Goal: Transaction & Acquisition: Purchase product/service

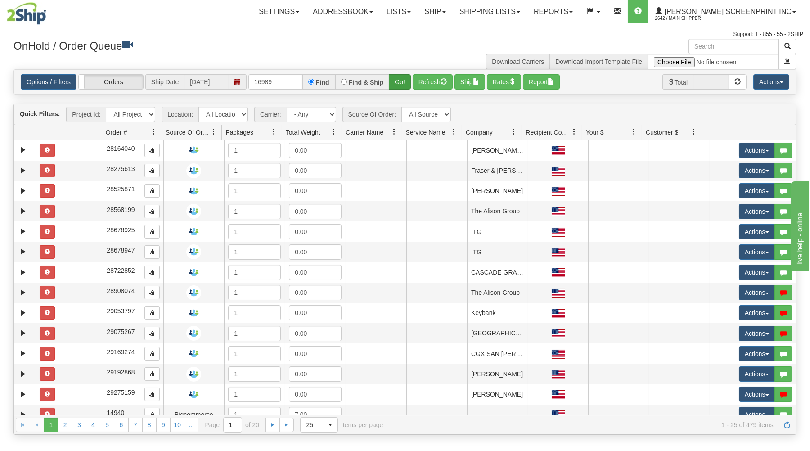
type input "16989"
click at [396, 79] on button "Go!" at bounding box center [400, 81] width 22 height 15
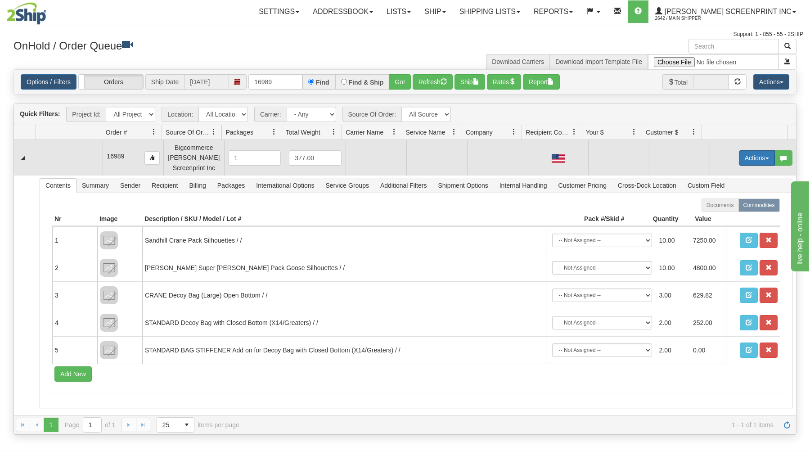
click at [757, 154] on button "Actions" at bounding box center [757, 157] width 36 height 15
click at [736, 175] on link "Open" at bounding box center [739, 175] width 72 height 12
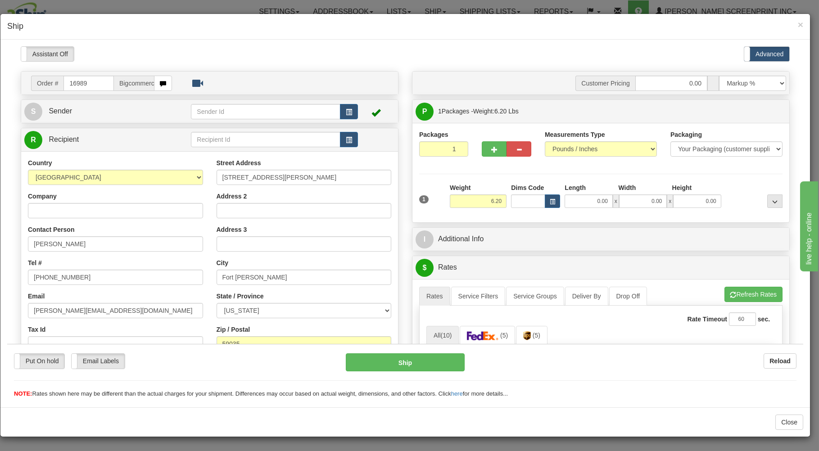
type input "0.00"
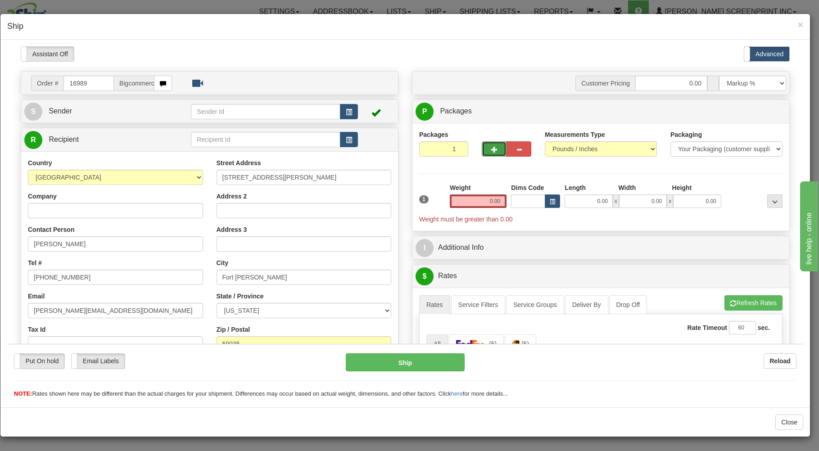
click at [482, 146] on button "button" at bounding box center [494, 148] width 25 height 15
click at [483, 146] on button "button" at bounding box center [494, 148] width 25 height 15
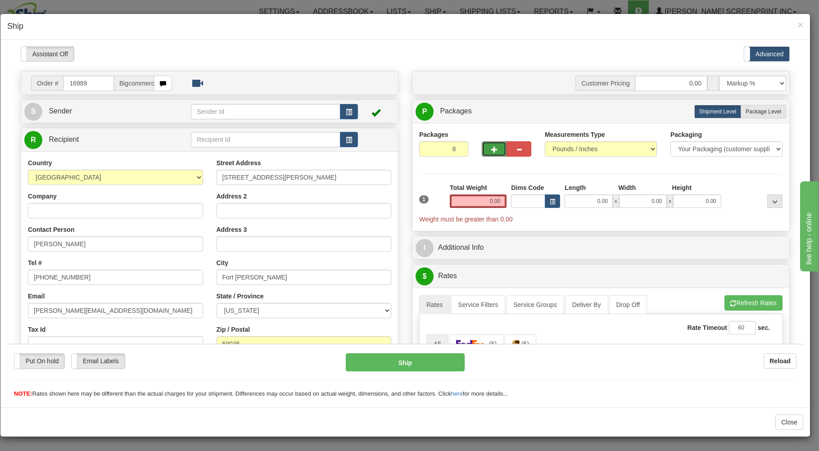
click at [483, 146] on button "button" at bounding box center [494, 148] width 25 height 15
type input "7"
click at [480, 201] on input "0.00" at bounding box center [478, 201] width 57 height 14
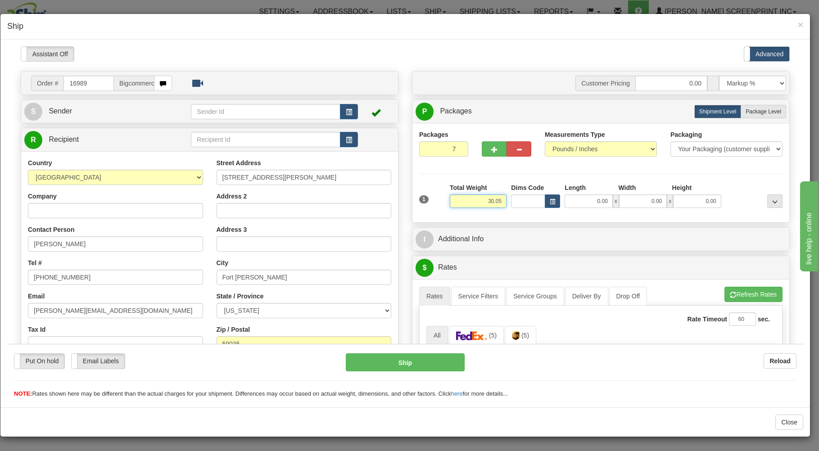
type input "30.05"
type input "38.00"
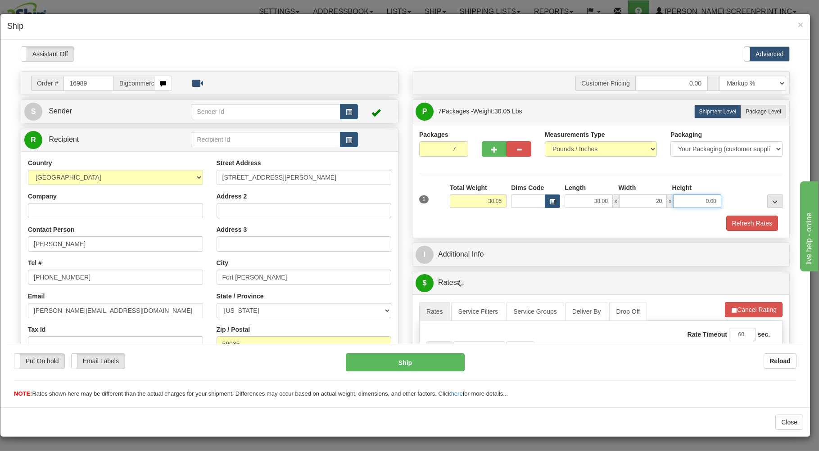
type input "20.00"
type input "11.00"
drag, startPoint x: 766, startPoint y: 110, endPoint x: 702, endPoint y: 178, distance: 93.3
click at [765, 111] on span "Package Level" at bounding box center [764, 111] width 36 height 6
radio input "true"
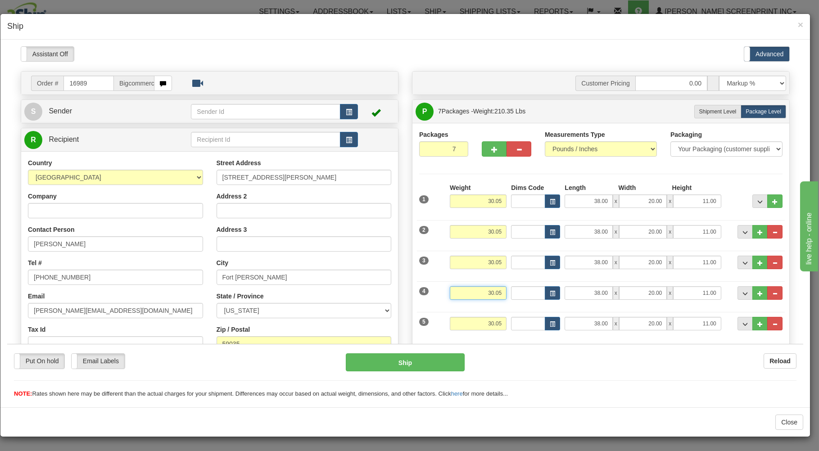
drag, startPoint x: 467, startPoint y: 294, endPoint x: 509, endPoint y: 289, distance: 42.6
click at [507, 289] on input "30.05" at bounding box center [478, 293] width 57 height 14
type input "28.15"
type input "8.00"
drag, startPoint x: 480, startPoint y: 324, endPoint x: 516, endPoint y: 322, distance: 36.1
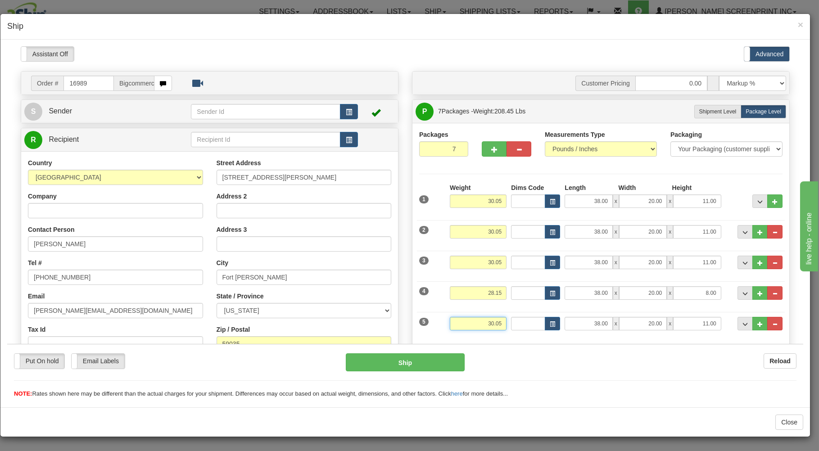
click at [507, 322] on input "30.05" at bounding box center [478, 324] width 57 height 14
type input "27.40"
type input "27.00"
type input "19.00"
type input "17.00"
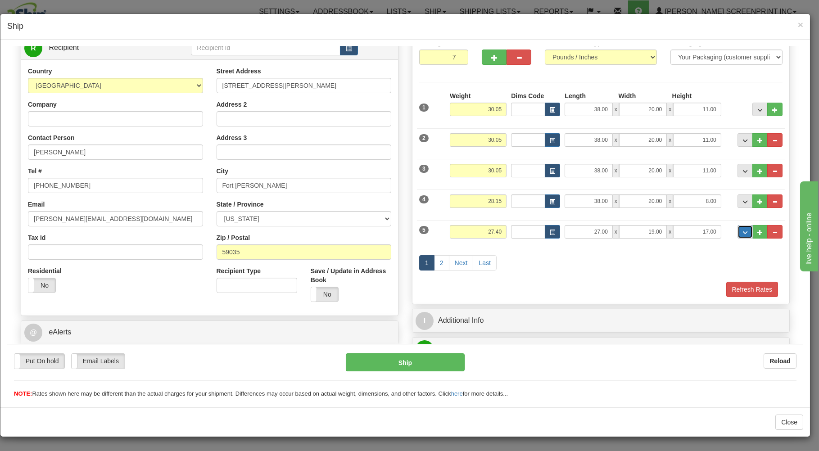
scroll to position [96, 0]
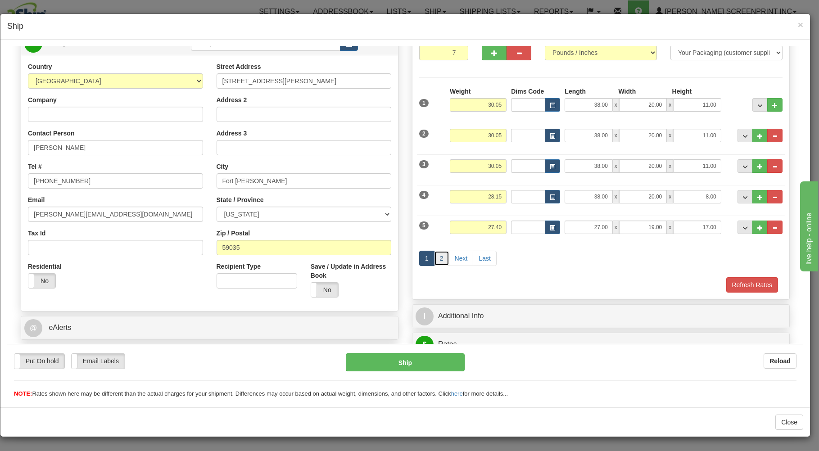
click at [434, 261] on link "2" at bounding box center [441, 257] width 15 height 15
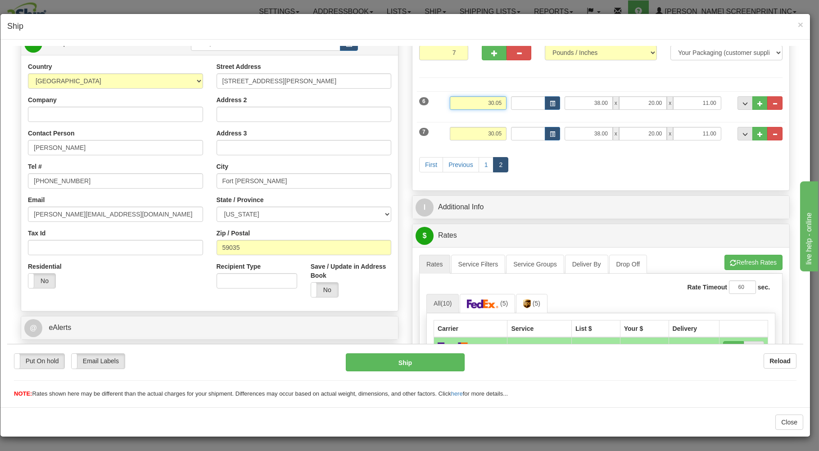
drag, startPoint x: 475, startPoint y: 104, endPoint x: 512, endPoint y: 99, distance: 37.3
click at [507, 99] on input "30.05" at bounding box center [478, 103] width 57 height 14
type input "27.40"
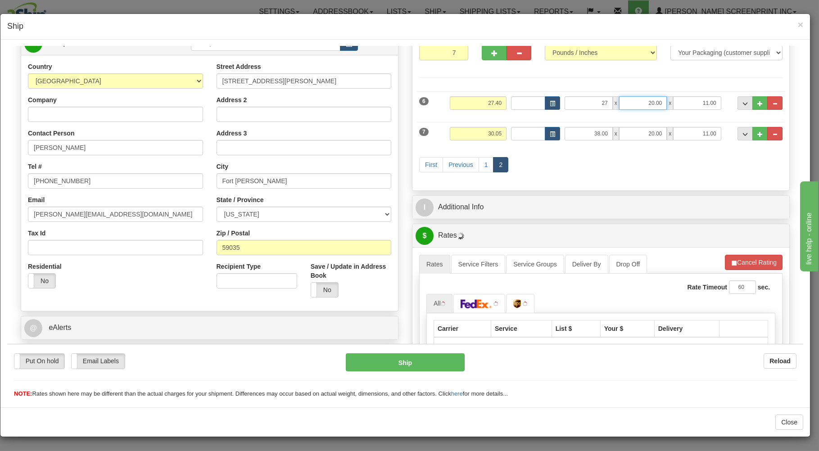
type input "27.00"
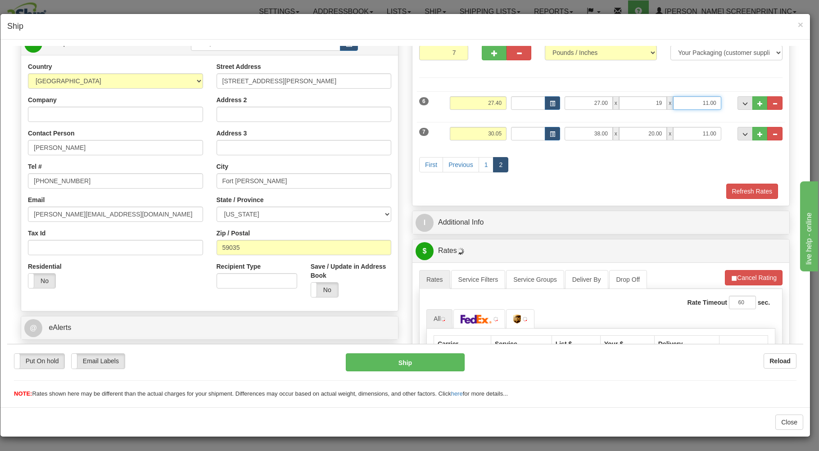
type input "19.00"
type input "17.00"
drag, startPoint x: 475, startPoint y: 134, endPoint x: 566, endPoint y: 126, distance: 90.4
click at [507, 127] on input "30.05" at bounding box center [478, 134] width 57 height 14
type input "6.20"
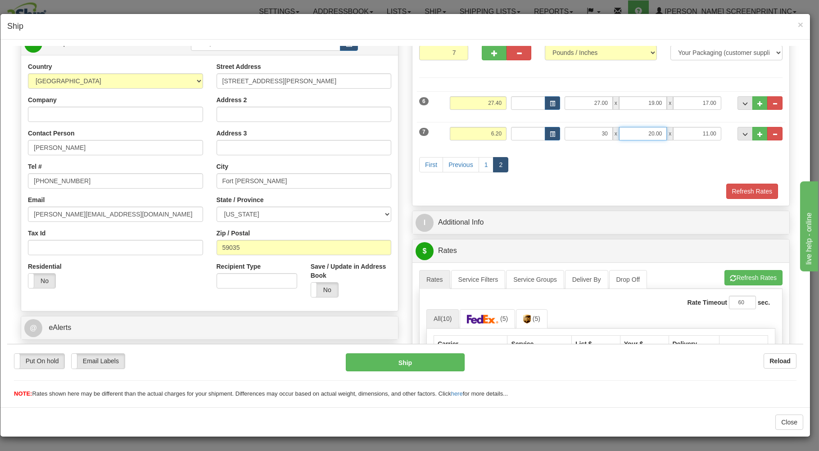
type input "30.00"
type input "27.00"
type input "3.00"
click at [485, 164] on link "1" at bounding box center [486, 164] width 15 height 15
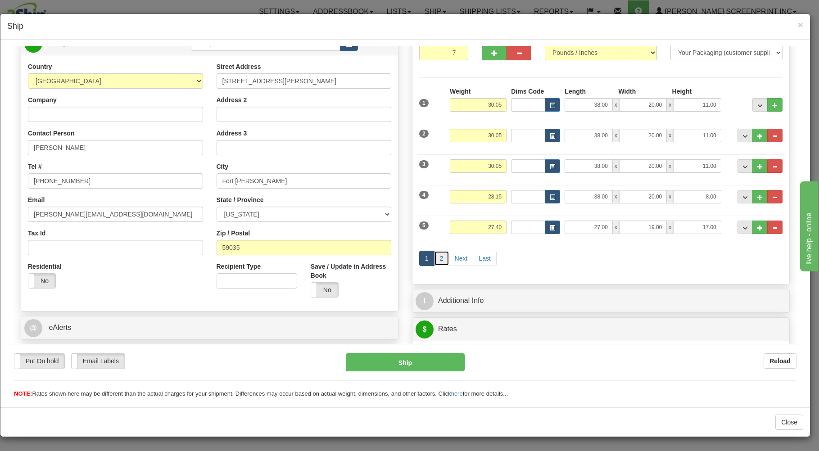
click at [441, 255] on link "2" at bounding box center [441, 257] width 15 height 15
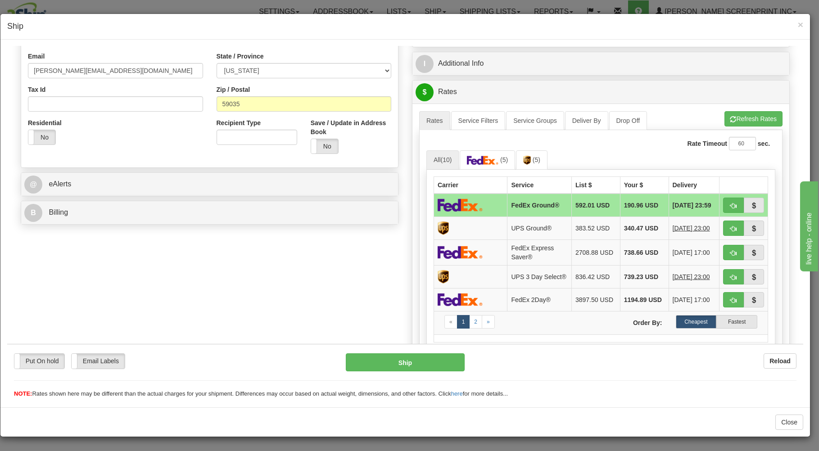
scroll to position [241, 0]
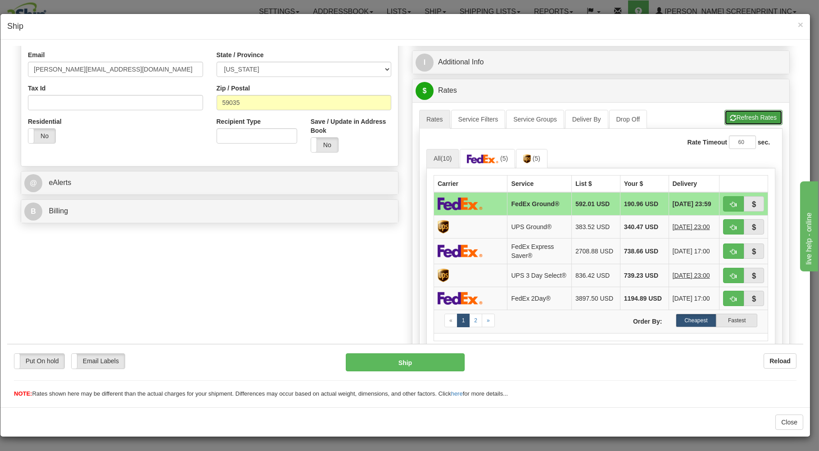
click at [730, 119] on span "button" at bounding box center [733, 118] width 6 height 6
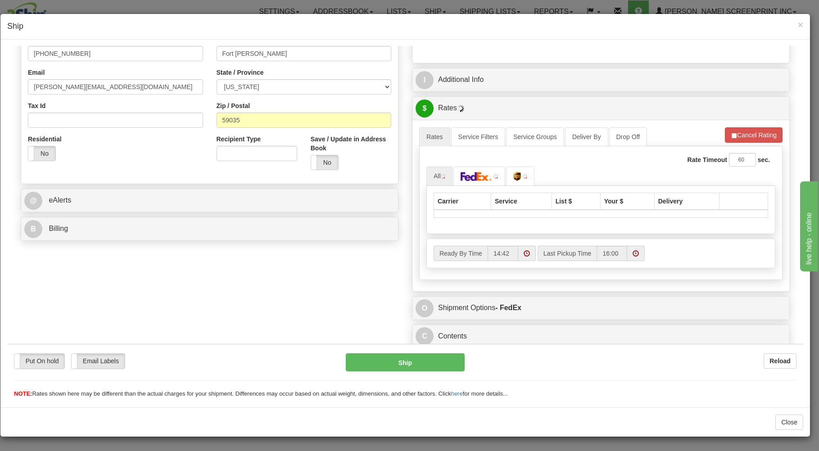
scroll to position [227, 0]
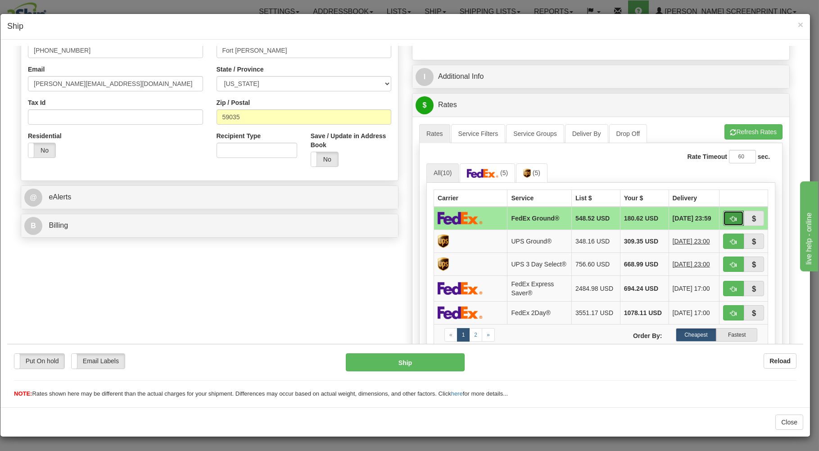
click at [723, 216] on button "button" at bounding box center [733, 217] width 21 height 15
type input "92"
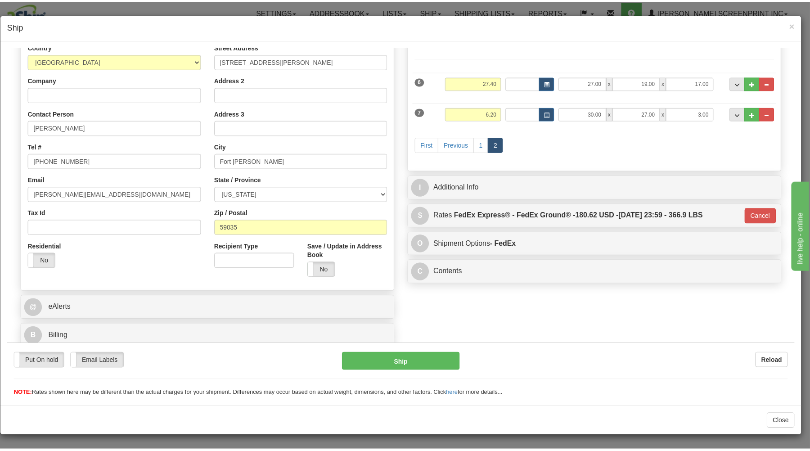
scroll to position [118, 0]
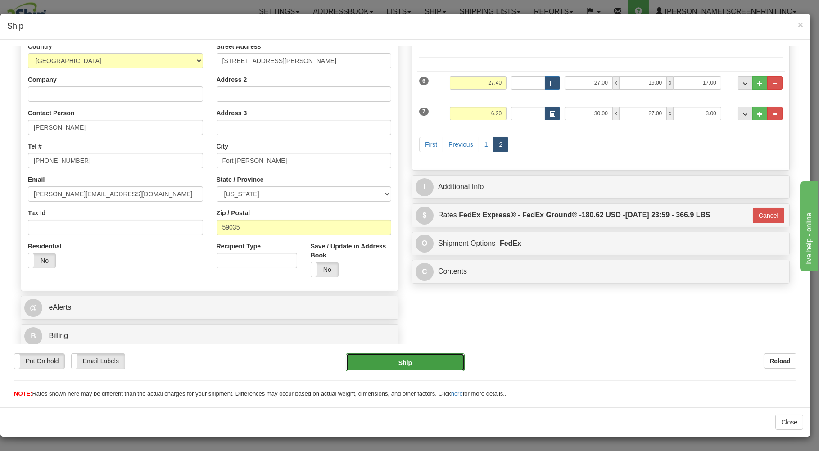
click at [415, 357] on button "Ship" at bounding box center [405, 362] width 119 height 18
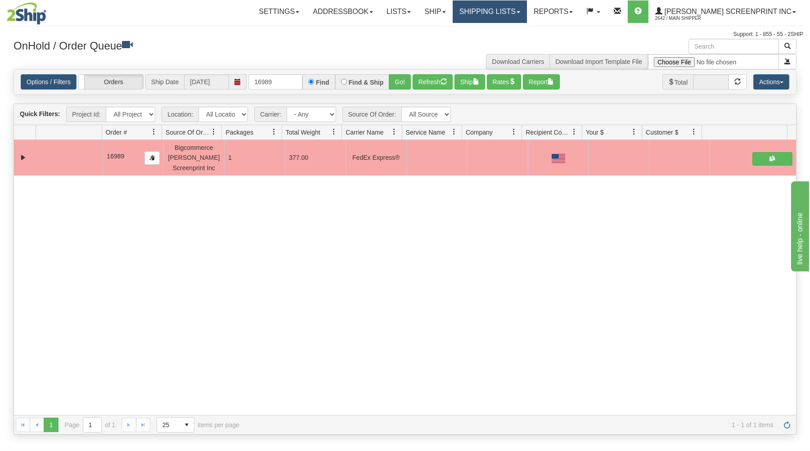
click at [527, 9] on link "Shipping lists" at bounding box center [490, 11] width 74 height 23
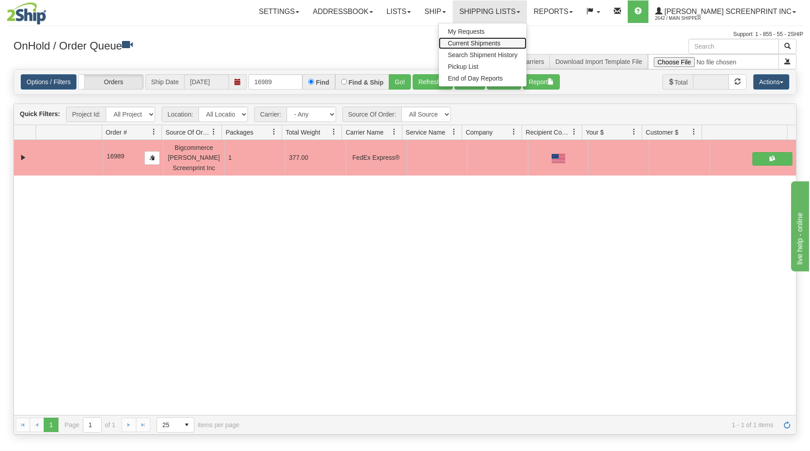
drag, startPoint x: 508, startPoint y: 40, endPoint x: 460, endPoint y: 49, distance: 48.5
click at [501, 41] on span "Current Shipments" at bounding box center [474, 43] width 53 height 7
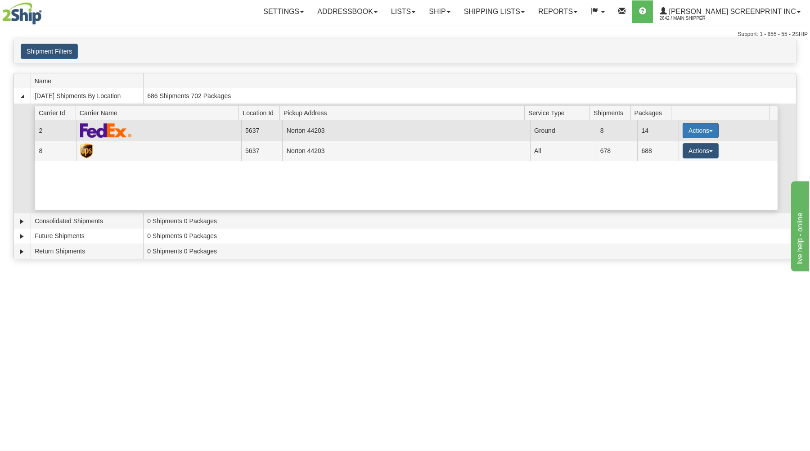
click at [693, 127] on button "Actions" at bounding box center [701, 130] width 36 height 15
click at [665, 148] on span "Details" at bounding box center [668, 147] width 24 height 6
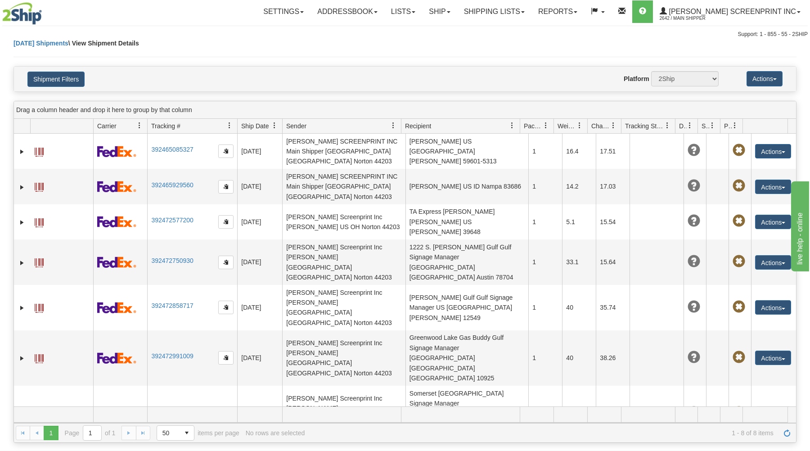
click at [37, 451] on span at bounding box center [39, 459] width 9 height 9
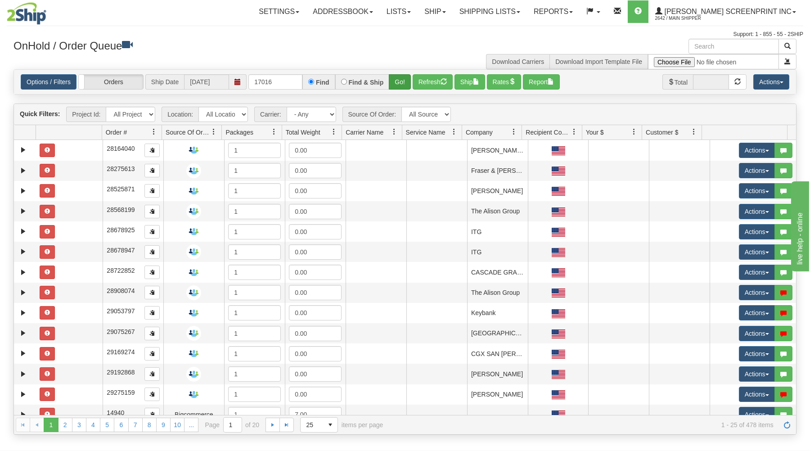
type input "17016"
click at [405, 79] on button "Go!" at bounding box center [400, 81] width 22 height 15
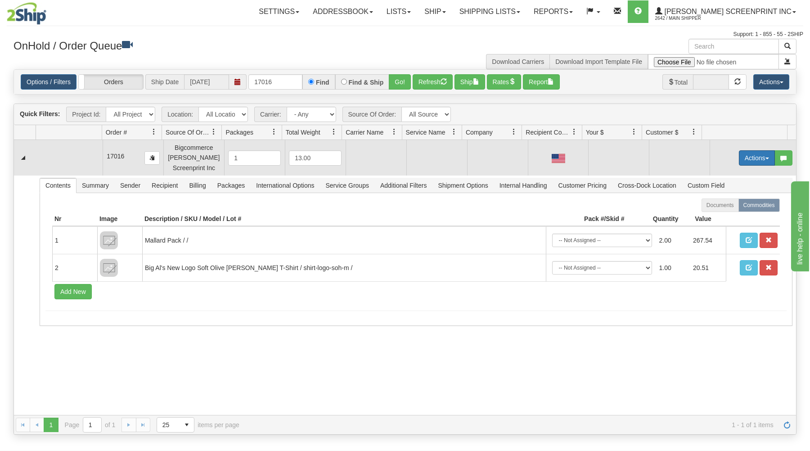
drag, startPoint x: 761, startPoint y: 154, endPoint x: 756, endPoint y: 157, distance: 6.3
click at [760, 155] on button "Actions" at bounding box center [757, 157] width 36 height 15
click at [720, 174] on span "Open" at bounding box center [723, 175] width 22 height 7
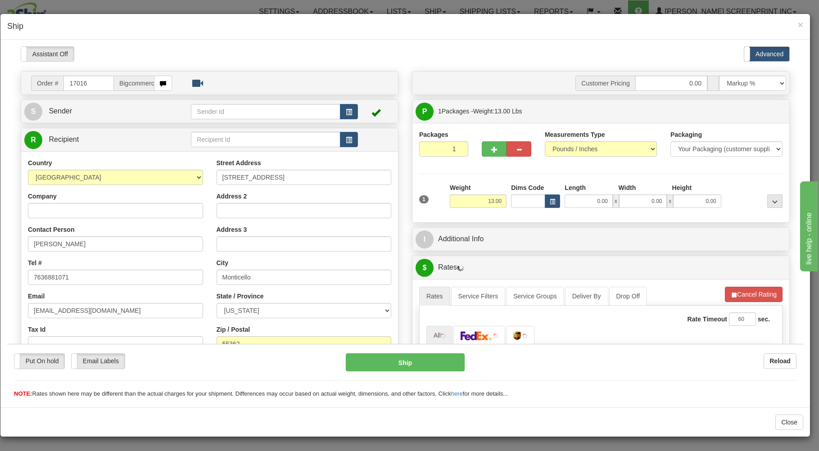
type input "9.60"
click at [570, 203] on input "0.00" at bounding box center [589, 201] width 48 height 14
type input "26.00"
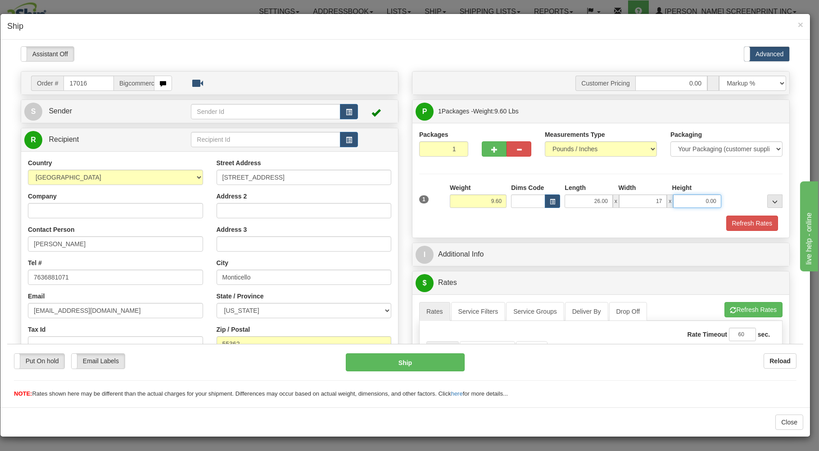
type input "17.00"
type input "9.70"
type input "9"
type input "9.60"
type input "9.00"
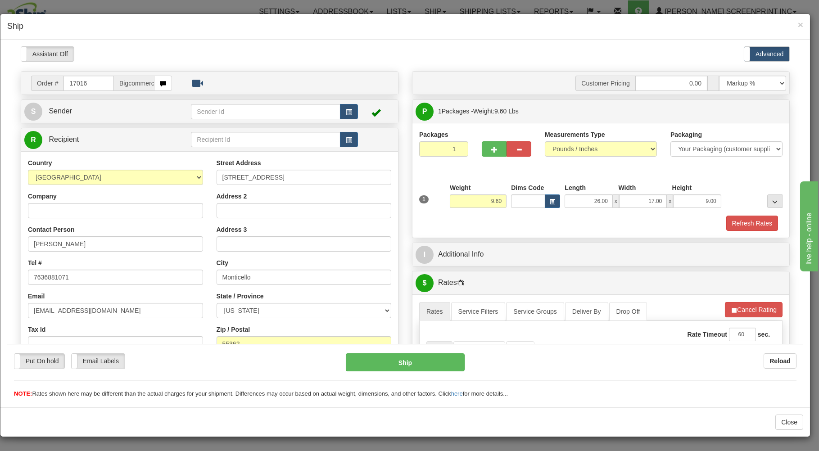
click at [523, 223] on div "Refresh Rates" at bounding box center [601, 222] width 368 height 15
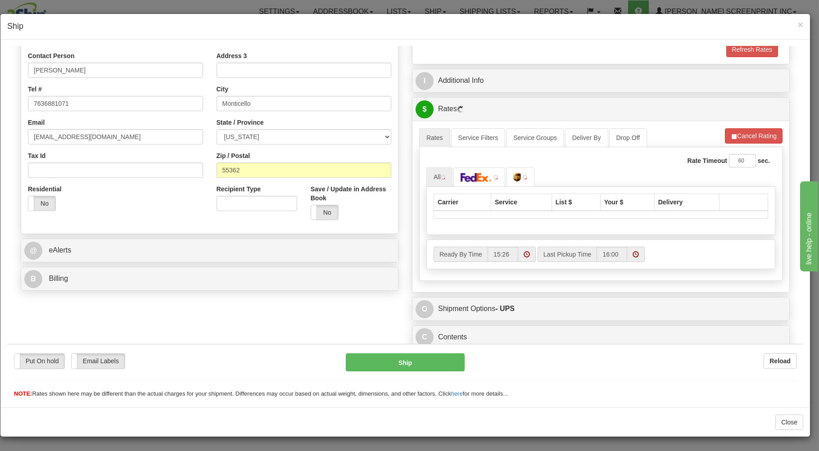
scroll to position [177, 0]
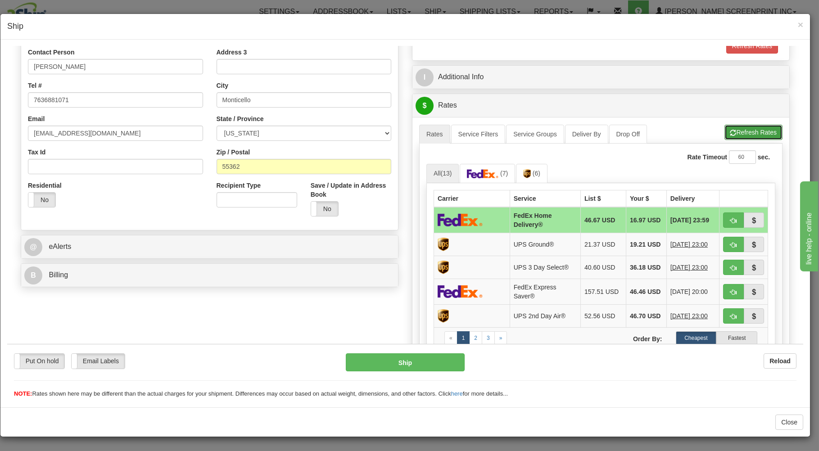
click at [733, 131] on button "Refresh Rates" at bounding box center [753, 131] width 58 height 15
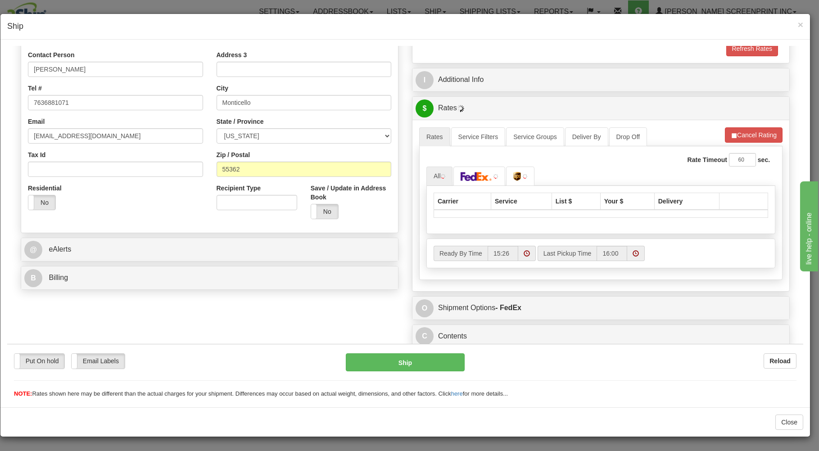
type input "9.60"
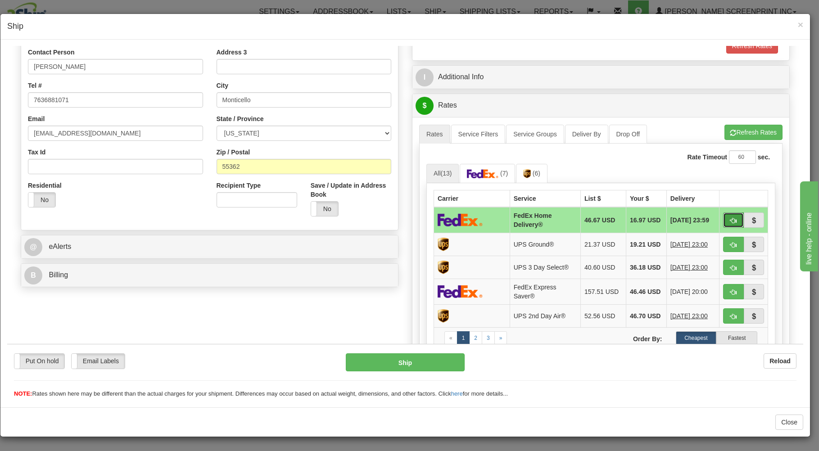
click at [730, 218] on span "button" at bounding box center [733, 220] width 6 height 6
type input "90"
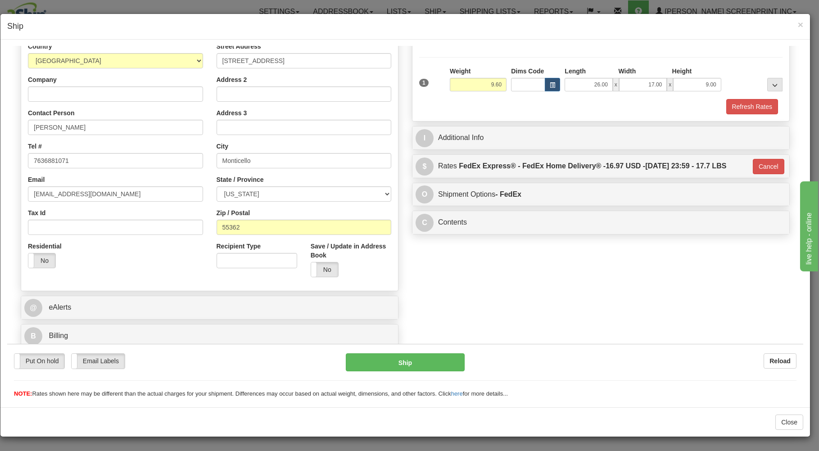
scroll to position [118, 0]
click at [423, 358] on button "Ship" at bounding box center [405, 362] width 119 height 18
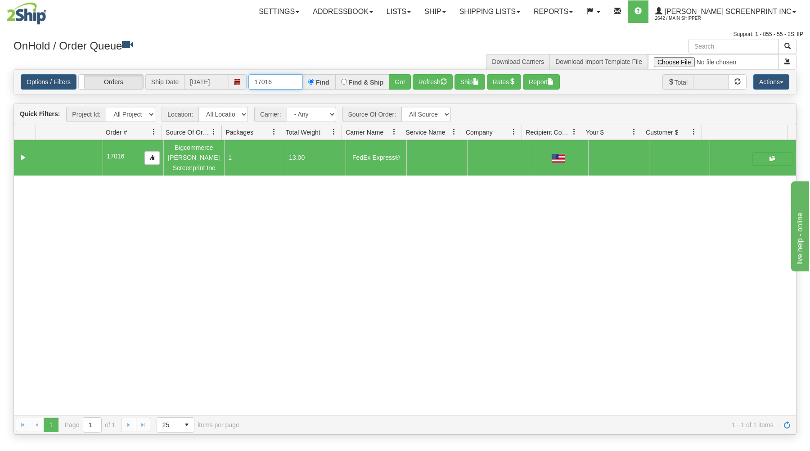
drag, startPoint x: 253, startPoint y: 83, endPoint x: 309, endPoint y: 77, distance: 55.7
click at [309, 77] on div "17016 Find Find & Ship Go!" at bounding box center [330, 81] width 163 height 15
type input "31522991"
click at [404, 81] on button "Go!" at bounding box center [400, 81] width 22 height 15
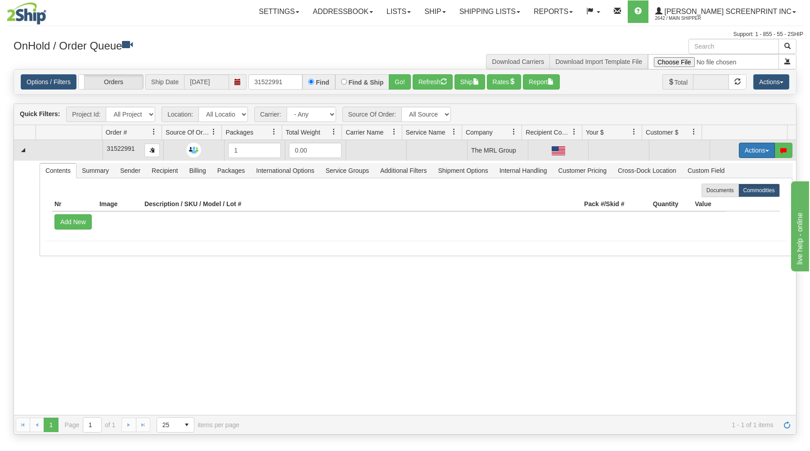
click at [754, 149] on button "Actions" at bounding box center [757, 150] width 36 height 15
click at [716, 167] on span "Open" at bounding box center [723, 167] width 22 height 7
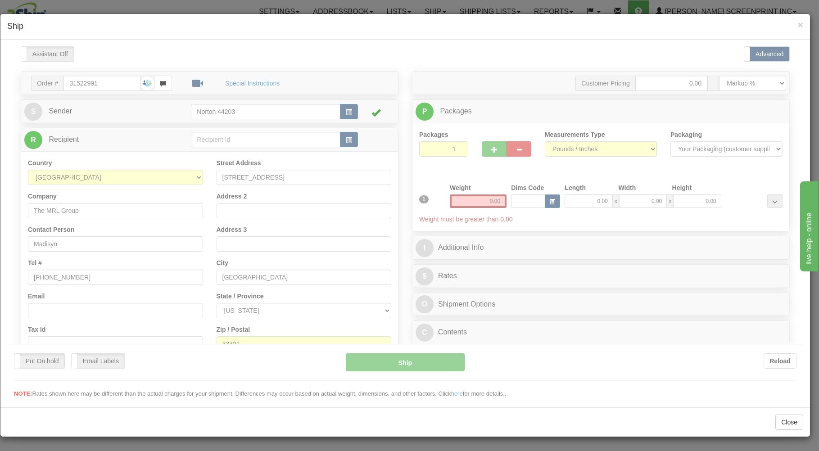
scroll to position [0, 0]
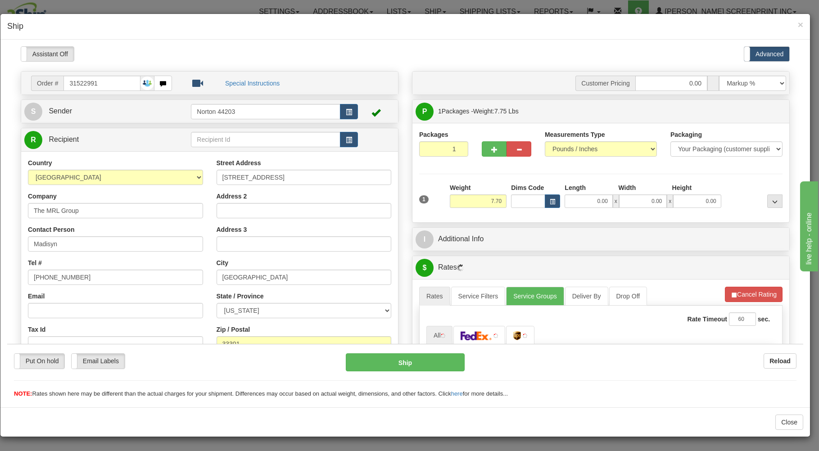
type input "7.75"
drag, startPoint x: 569, startPoint y: 202, endPoint x: 574, endPoint y: 199, distance: 5.5
click at [570, 202] on input "0.00" at bounding box center [589, 201] width 48 height 14
type input "47"
type input "7.25"
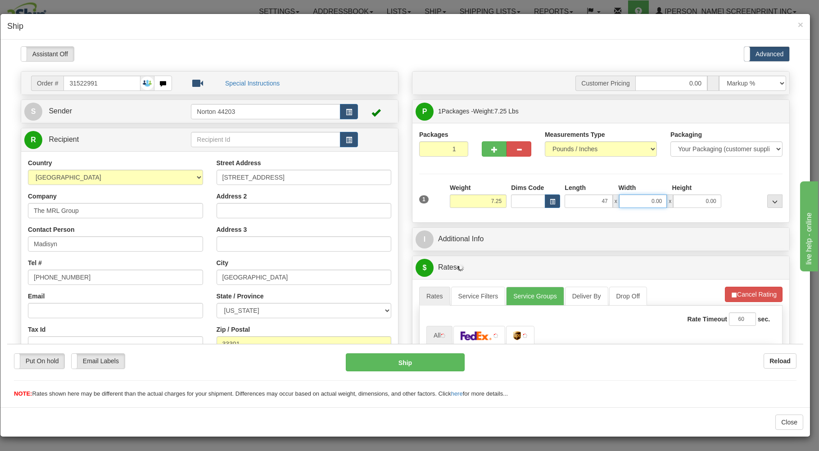
type input "47.00"
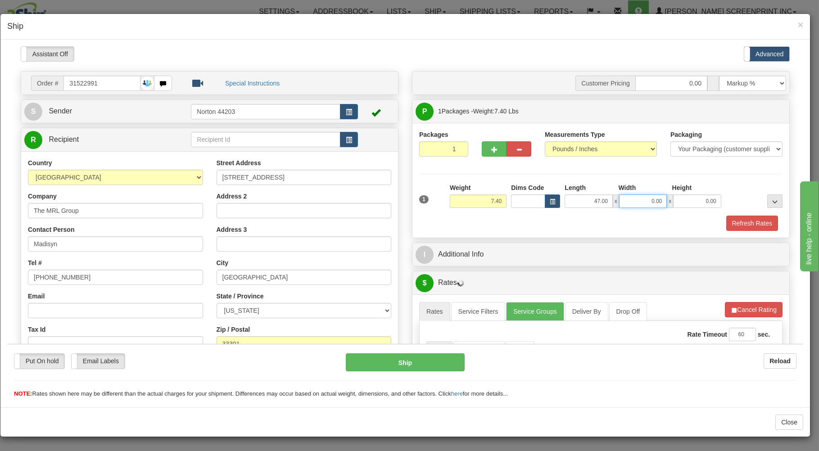
type input "7.35"
type input "27"
type input "7.20"
type input "27.00"
type input "6.90"
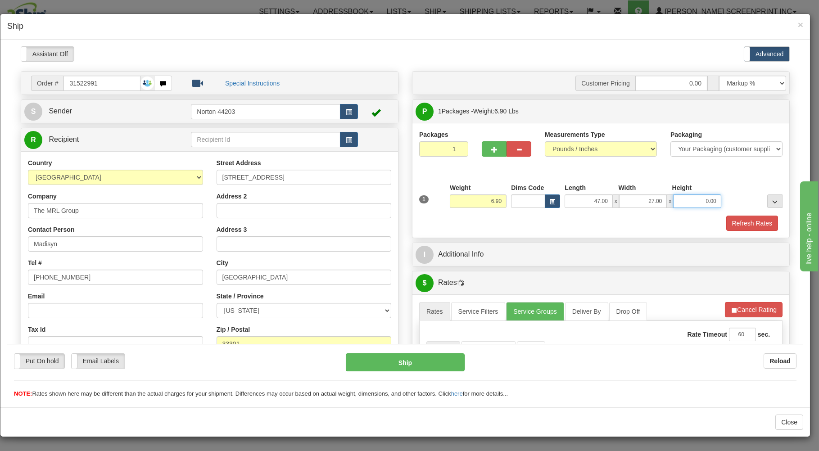
type input "6"
type input "7.20"
type input "6.00"
click at [543, 221] on div "Refresh Rates" at bounding box center [601, 222] width 368 height 15
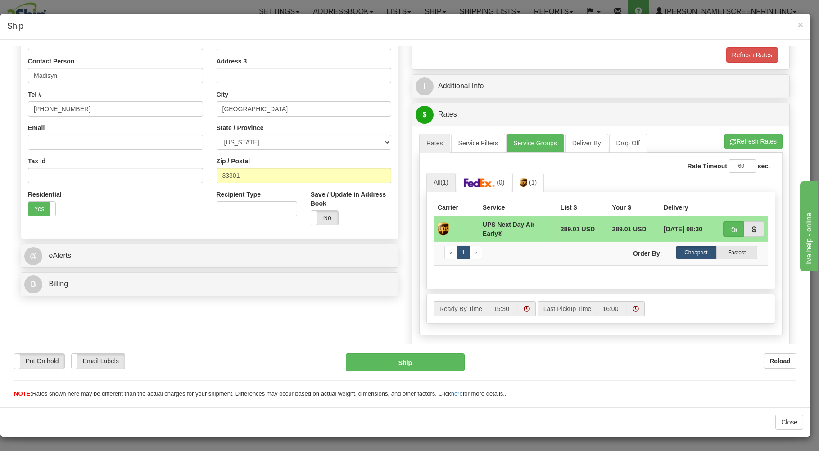
scroll to position [227, 0]
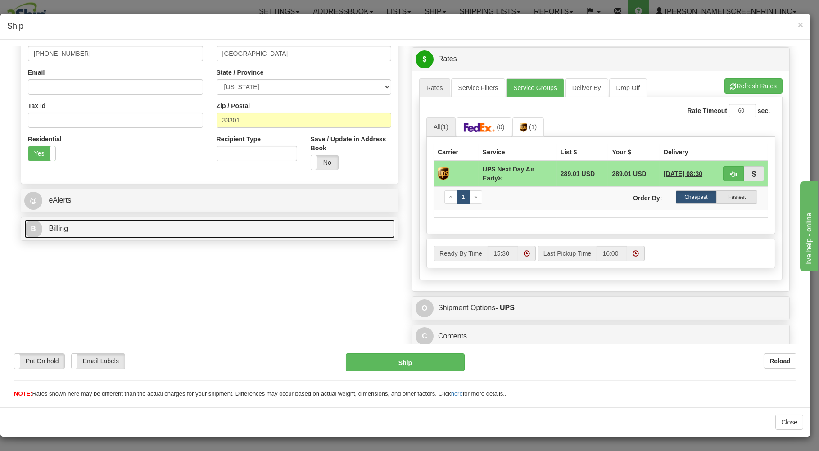
click at [290, 220] on link "B Billing" at bounding box center [209, 228] width 371 height 18
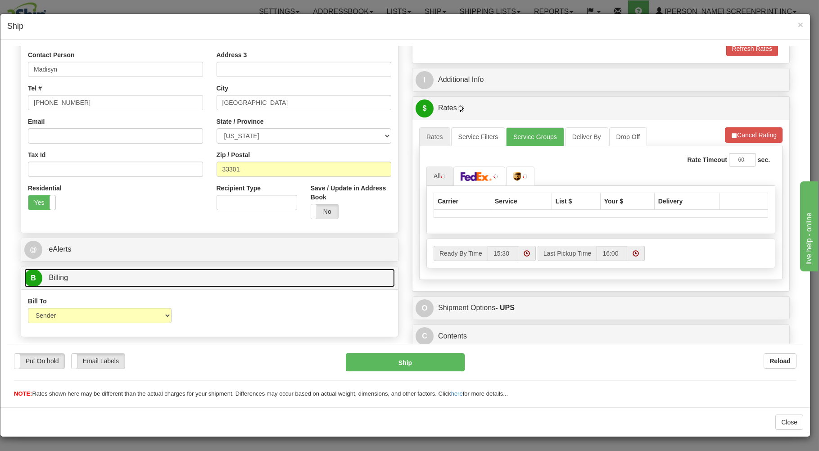
scroll to position [177, 0]
type input "7.20"
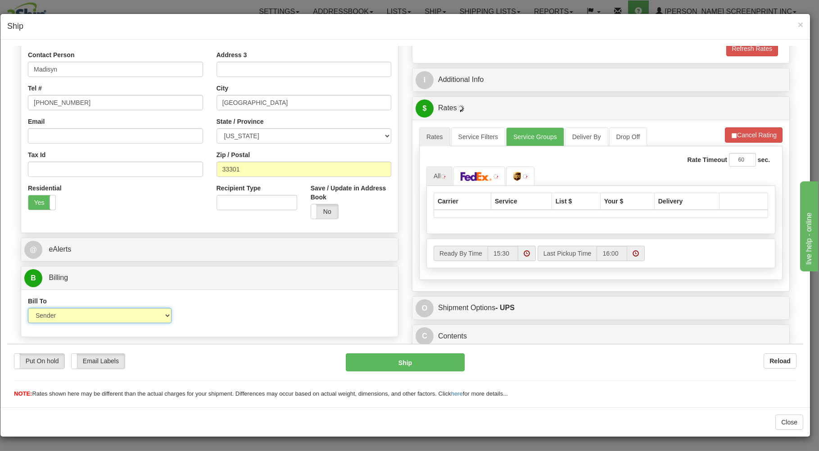
click at [28, 308] on select "Sender Recipient Third Party Collect" at bounding box center [100, 315] width 144 height 15
select select "3"
click option "Third Party" at bounding box center [7, 46] width 0 height 0
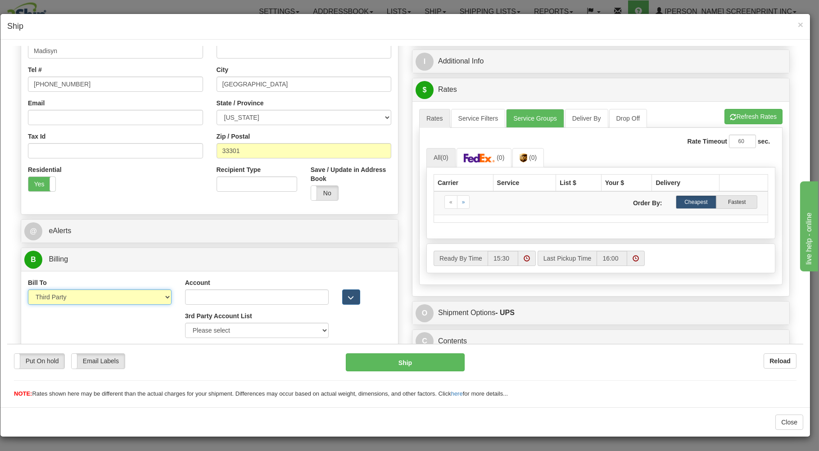
scroll to position [201, 0]
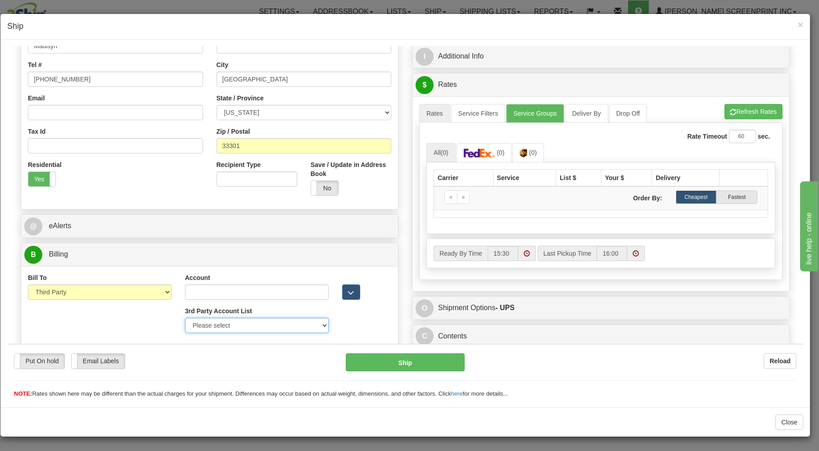
click at [185, 317] on select "Please select PRAIRIE WIND -37V67Y-UPS SCHEELS-E58611-UPS MORLEY MOSS-X55423-UP…" at bounding box center [257, 324] width 144 height 15
click option "Please select" at bounding box center [7, 46] width 0 height 0
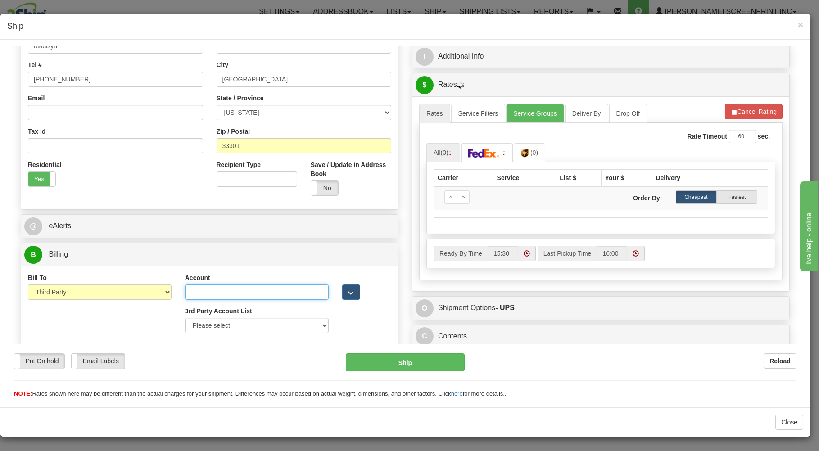
click at [265, 290] on input "Account" at bounding box center [257, 291] width 144 height 15
type input "7.20"
type input "114573361"
type input "7.20"
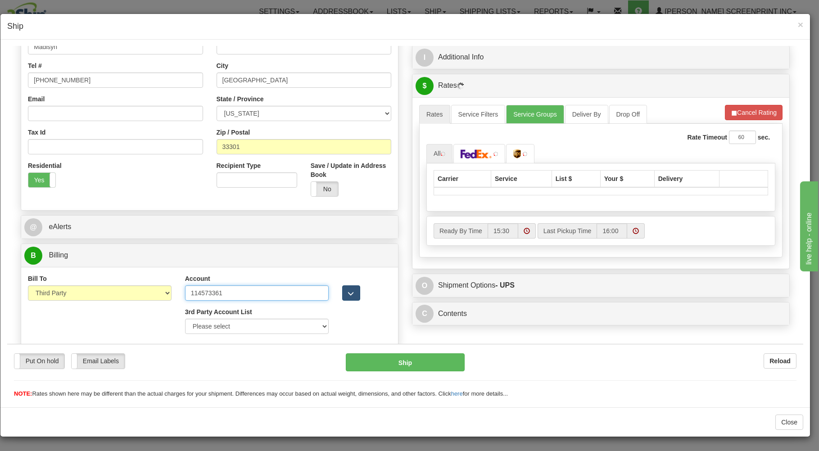
type input "114573361"
click at [342, 289] on button "button" at bounding box center [351, 292] width 18 height 15
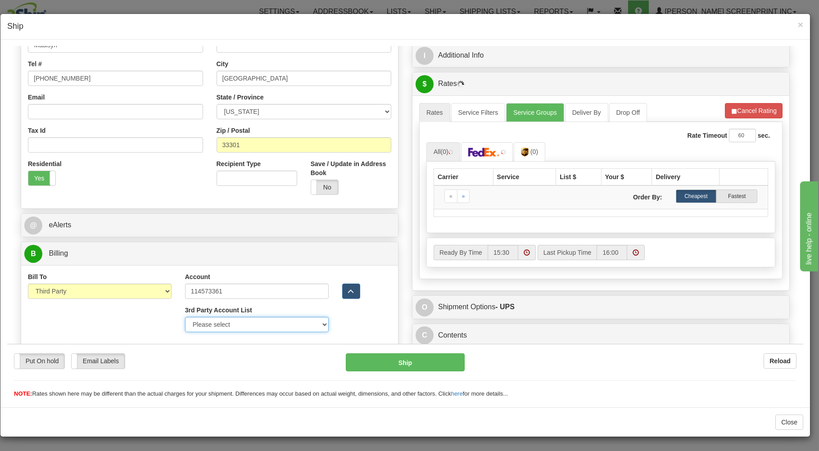
click at [185, 317] on select "Please select PRAIRIE WIND -37V67Y-UPS SCHEELS-E58611-UPS MORLEY MOSS-X55423-UP…" at bounding box center [257, 324] width 144 height 15
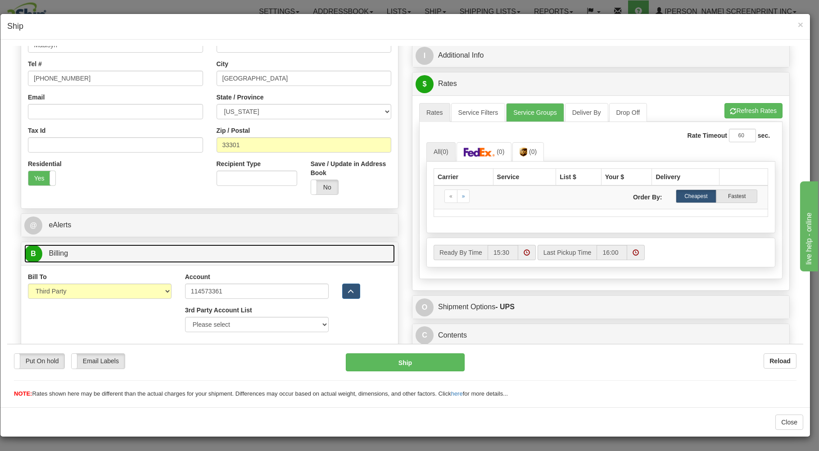
click at [387, 253] on link "B Billing" at bounding box center [209, 253] width 371 height 18
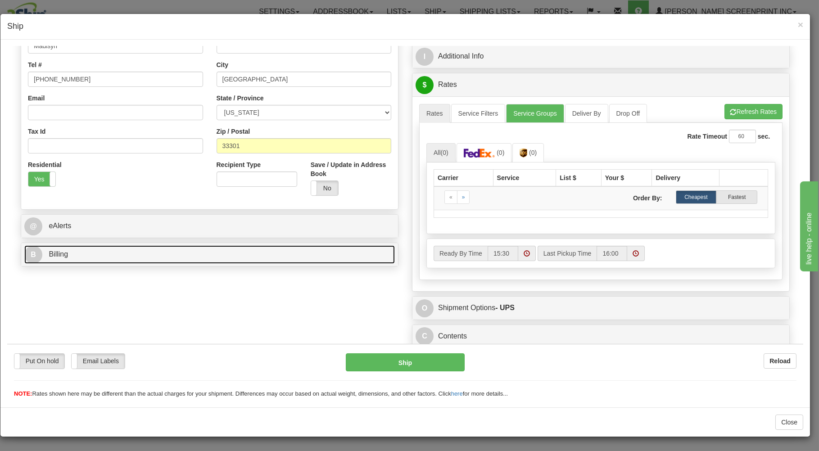
click at [251, 250] on link "B Billing" at bounding box center [209, 254] width 371 height 18
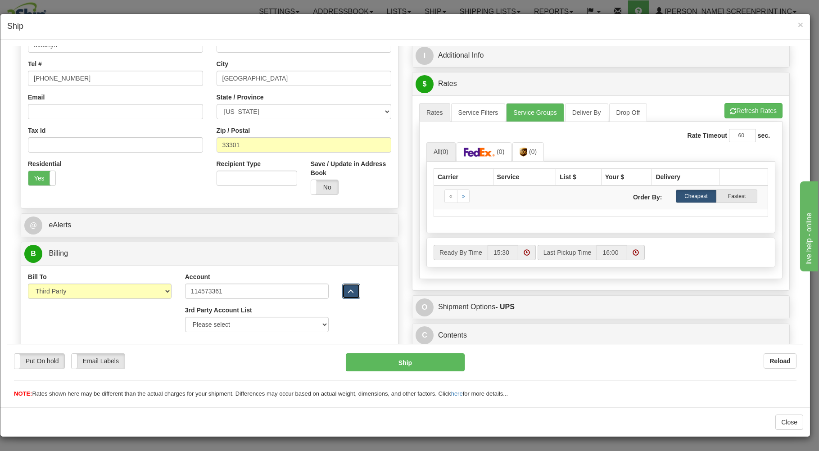
click at [348, 294] on span "button" at bounding box center [351, 292] width 6 height 6
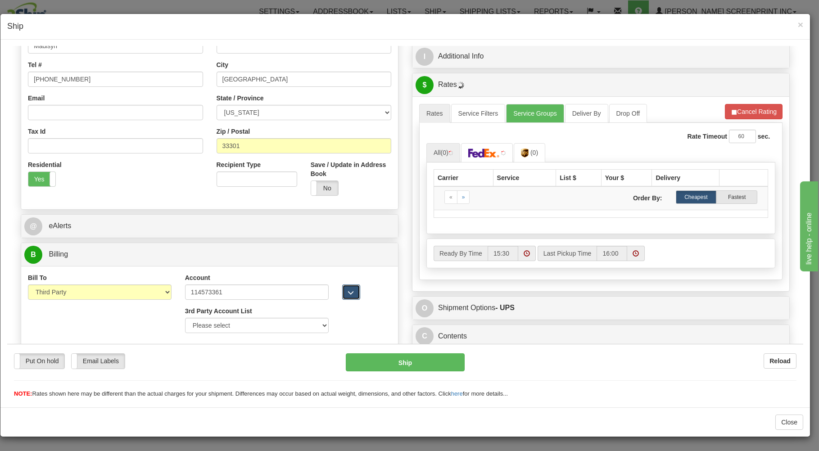
click at [348, 295] on span "button" at bounding box center [351, 293] width 6 height 6
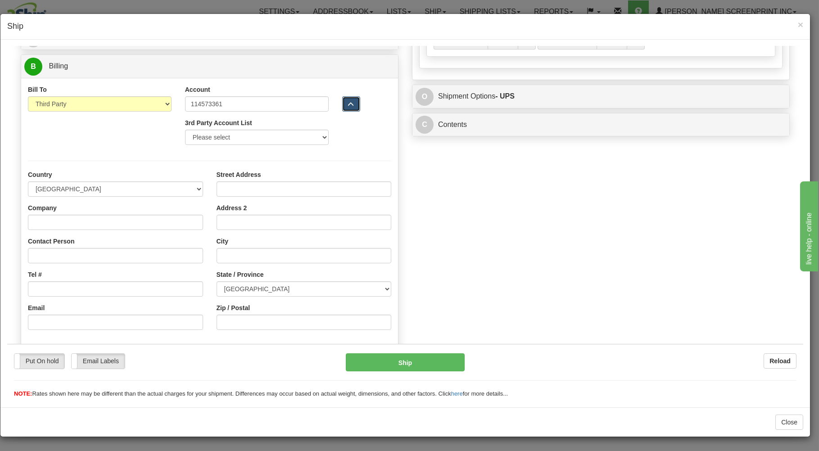
scroll to position [403, 0]
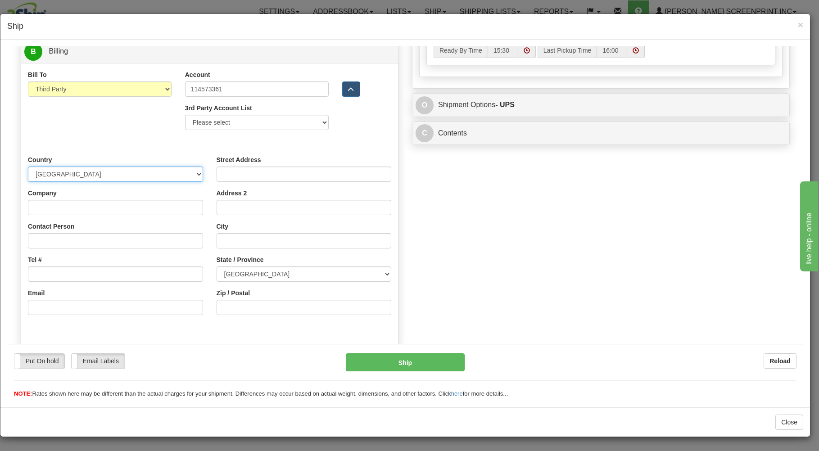
click at [28, 166] on select "AFGHANISTAN ALAND ISLANDS ALBANIA ALGERIA AMERICAN SAMOA ANDORRA ANGOLA ANGUILL…" at bounding box center [115, 173] width 175 height 15
type input "7.15"
select select "US"
click option "[GEOGRAPHIC_DATA]" at bounding box center [7, 46] width 0 height 0
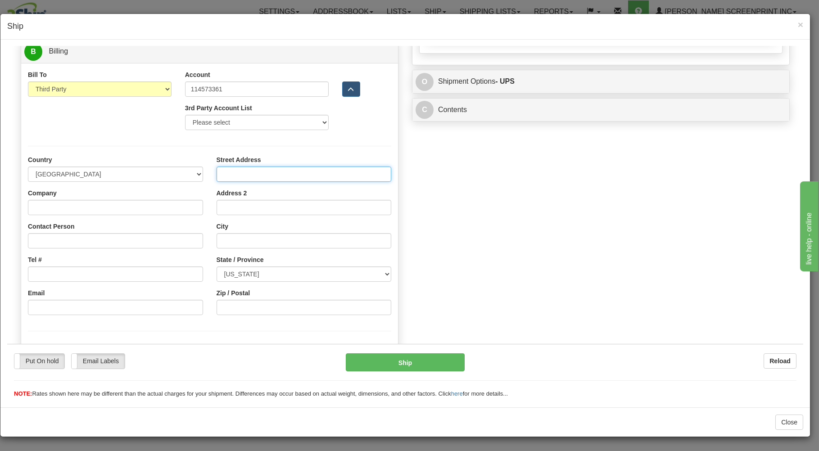
click at [244, 173] on input "Street Address" at bounding box center [304, 173] width 175 height 15
type input "7.15"
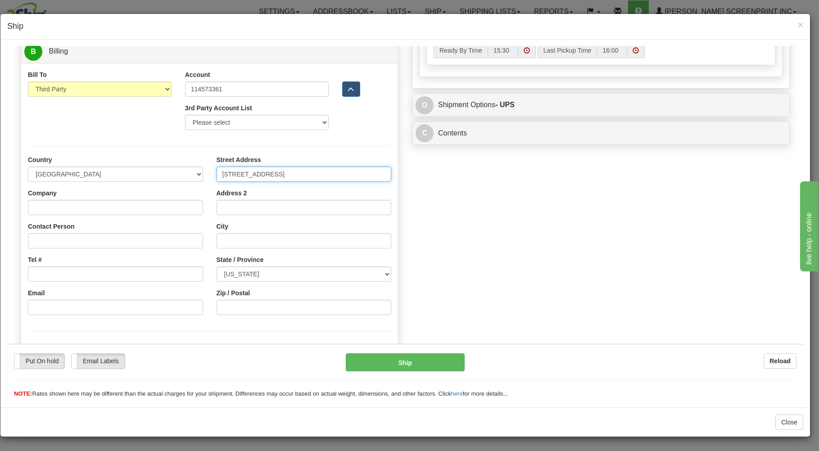
type input "511 SOUTH EAST 5"
type input "7.20"
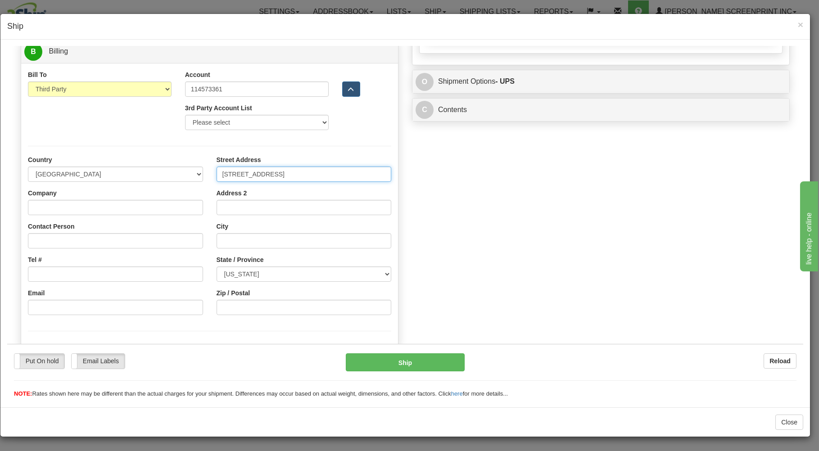
type input "511 SOUTH EAST 5TH"
type input "7.15"
type input "511 SOUTH EAST 5TH AC"
type input "7.20"
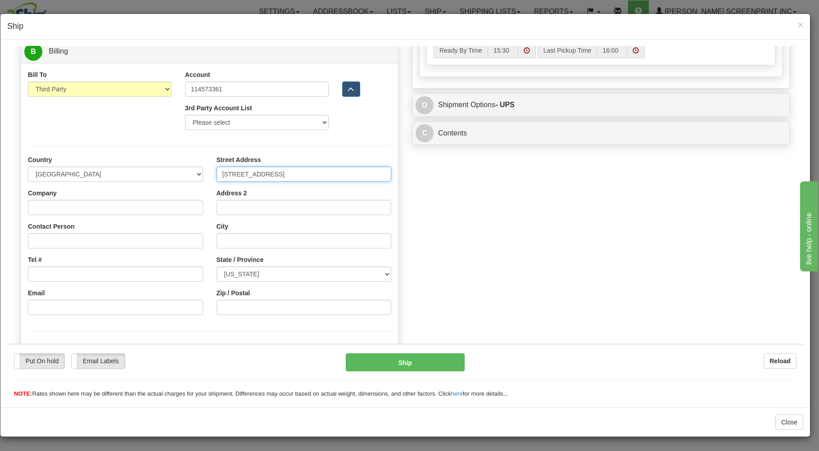
type input "511 SOUTH EAST 5TH AVE/SUITE #"
type input "7.15"
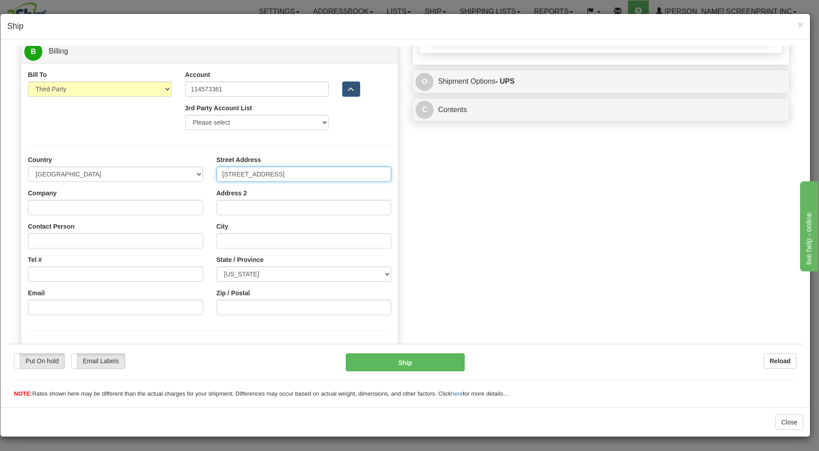
type input "511 SOUTH EAST 5TH AVE/SUITE #4"
type input "7.20"
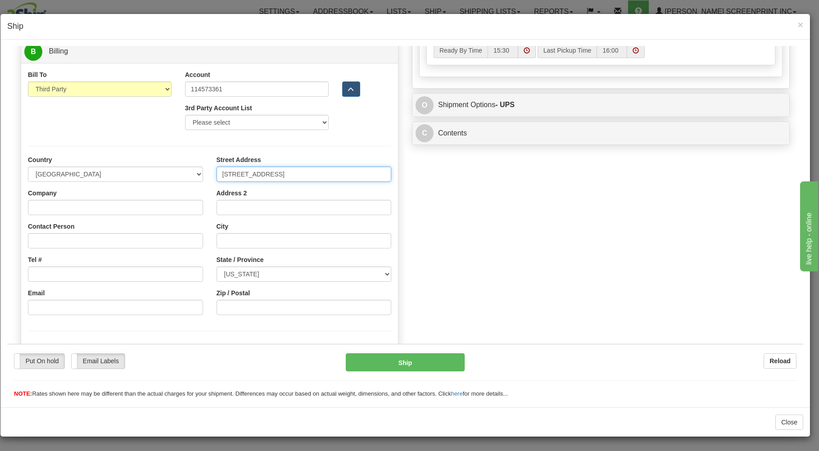
type input "511 SOUTH EAST 5TH AVE/SUITE #4"
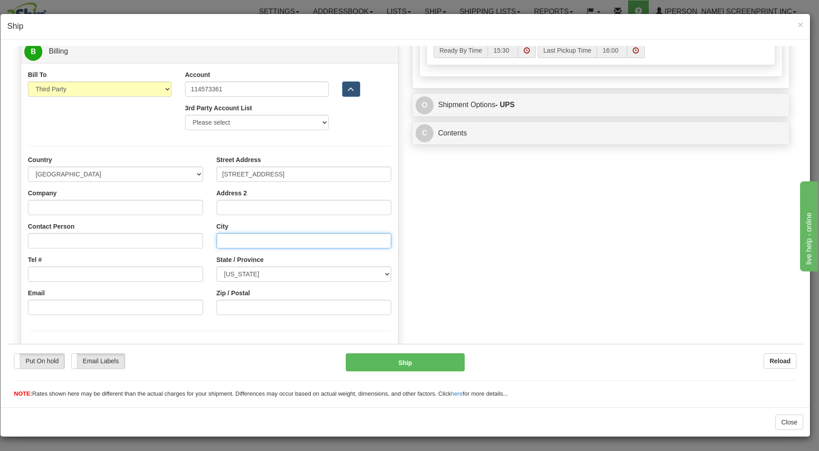
click at [235, 241] on input "City" at bounding box center [304, 240] width 175 height 15
type input "7.15"
type input "FORT"
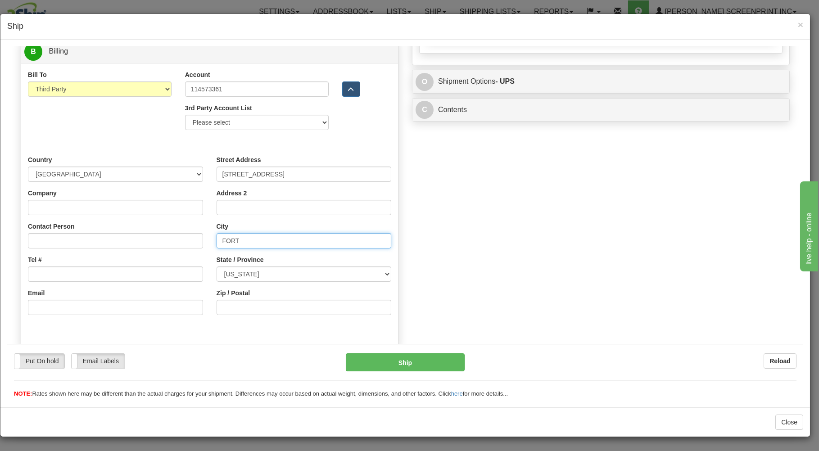
type input "7.20"
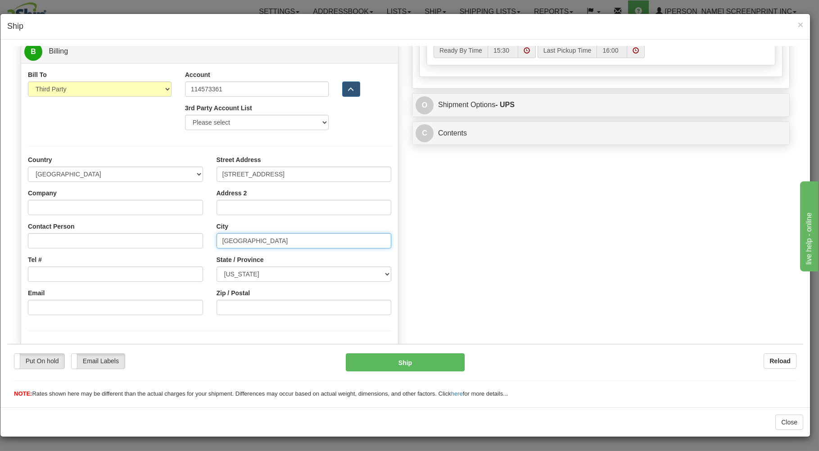
type input "FORT LAUDERALE"
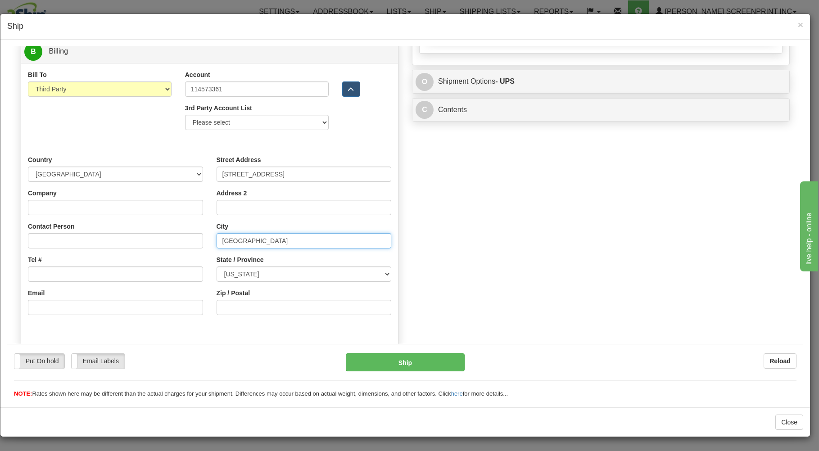
type input "7.20"
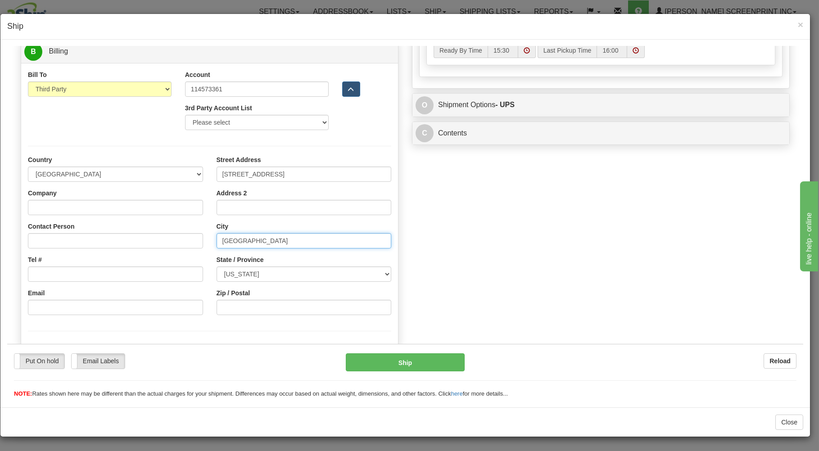
type input "FORT LAUDERA"
type input "7.25"
type input "FORT LAUDE"
type input "7.20"
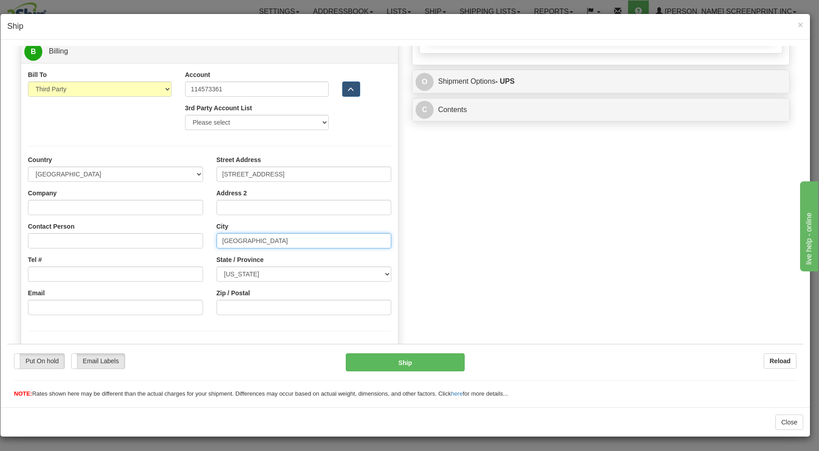
type input "FORT LAUDERDAL"
type input "7.15"
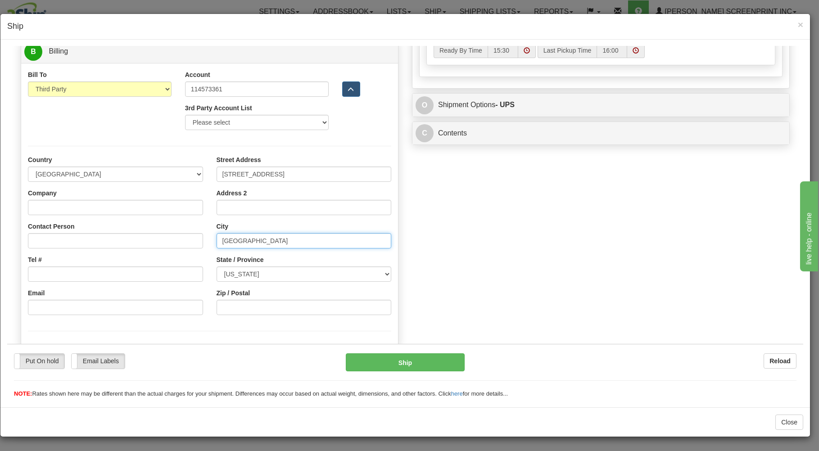
type input "FORT LAUDERDALE"
type input "7.15"
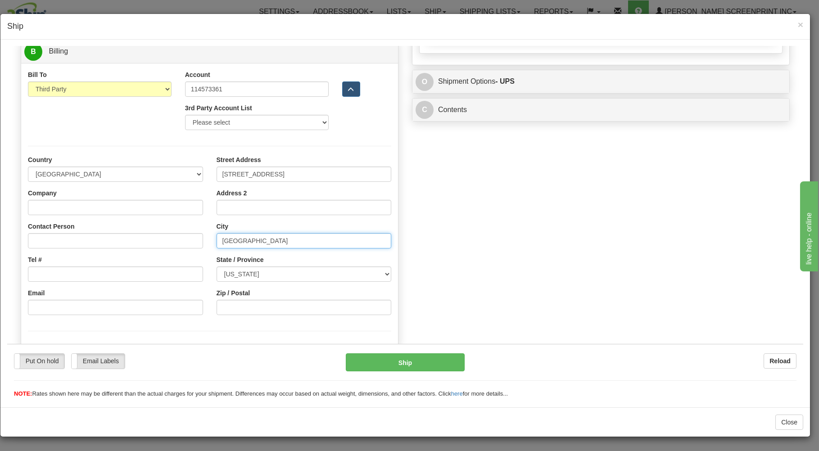
type input "FORT LAUDERDALE"
click at [217, 266] on select "ALABAMA ALASKA ARIZONA ARKANSAS Armed Forces America Armed Forces Europe Armed …" at bounding box center [304, 273] width 175 height 15
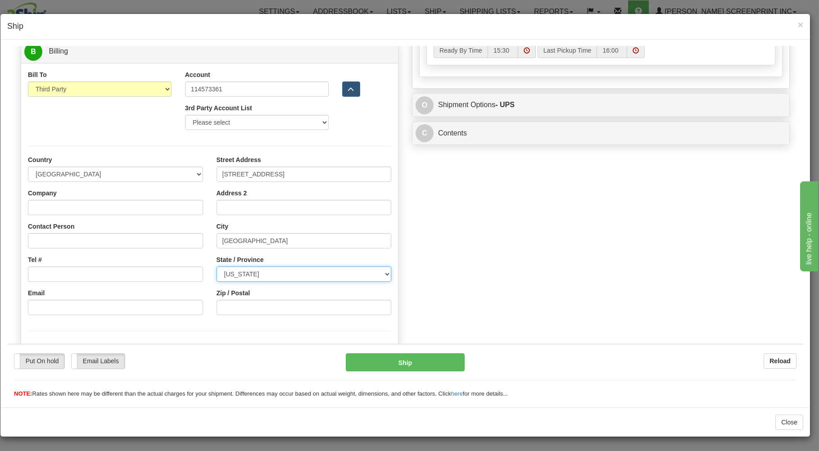
select select "FL"
click option "FLORIDA" at bounding box center [7, 46] width 0 height 0
type input "7.20"
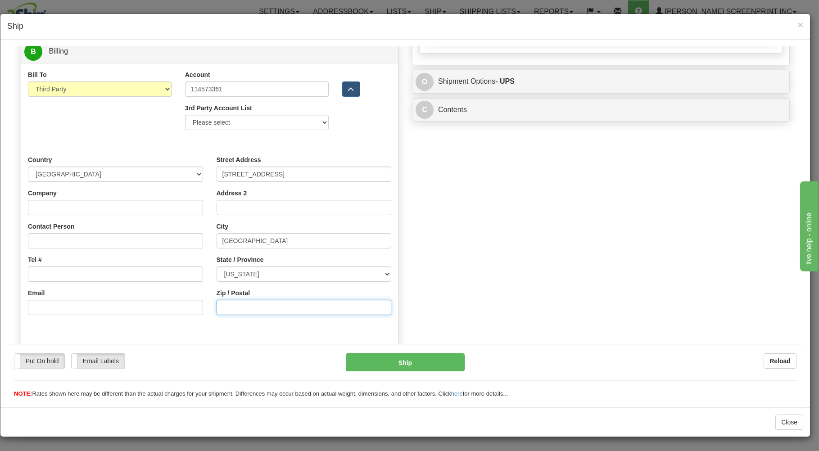
click at [260, 308] on input "Zip / Postal" at bounding box center [304, 306] width 175 height 15
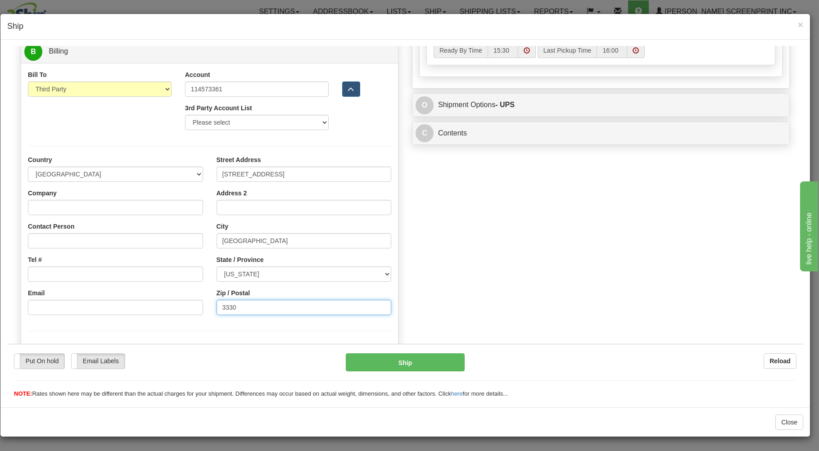
type input "33301"
type input "7.20"
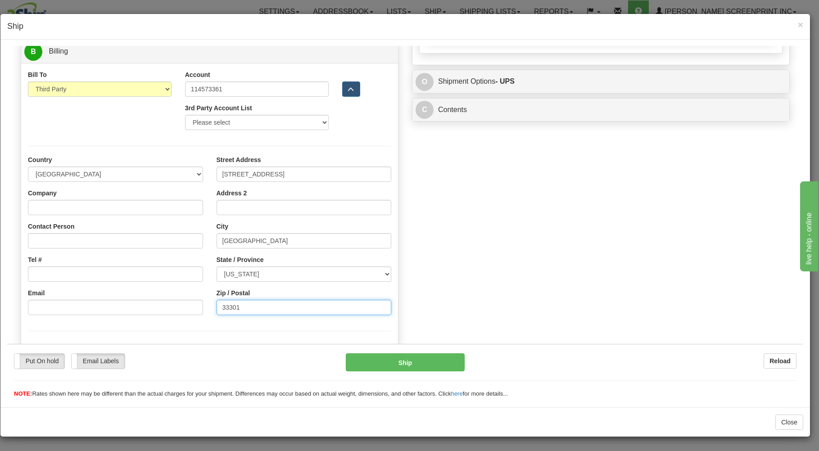
type input "33301"
click at [63, 210] on input "Company" at bounding box center [115, 206] width 175 height 15
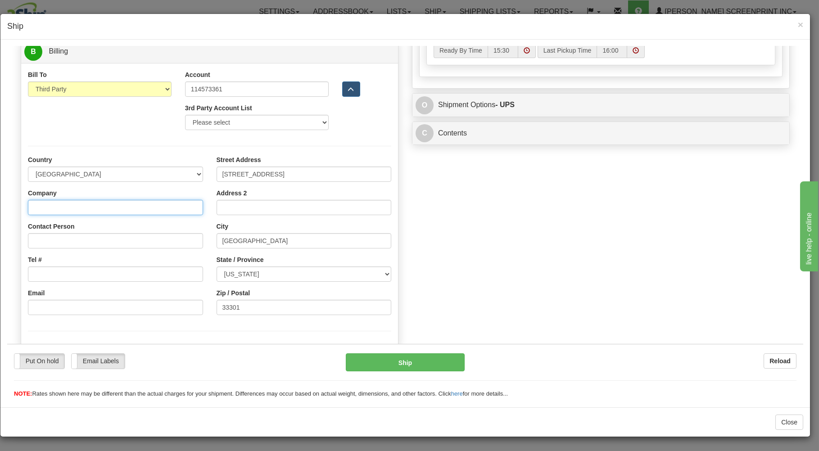
type input "7.20"
type input "T"
type input "7.25"
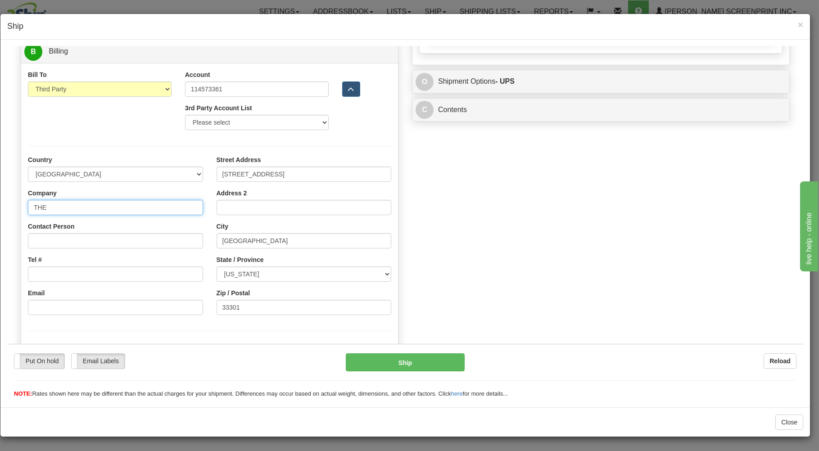
type input "THE"
type input "7.20"
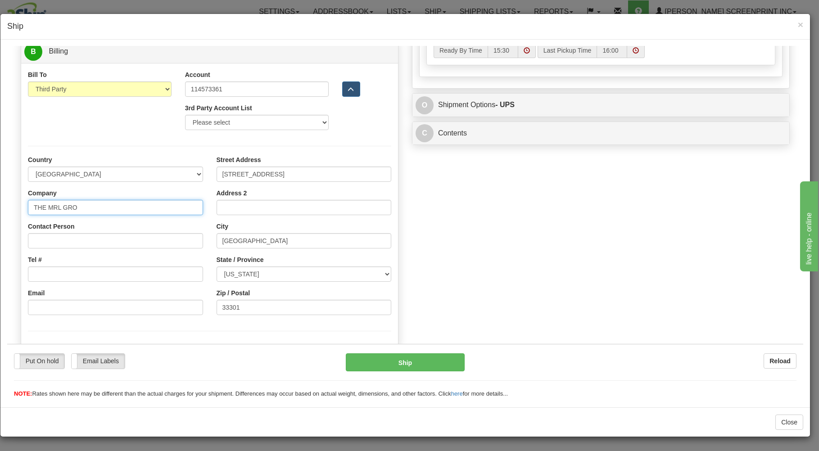
type input "THE MRL GROU"
type input "7.15"
type input "THE MRL GROUP"
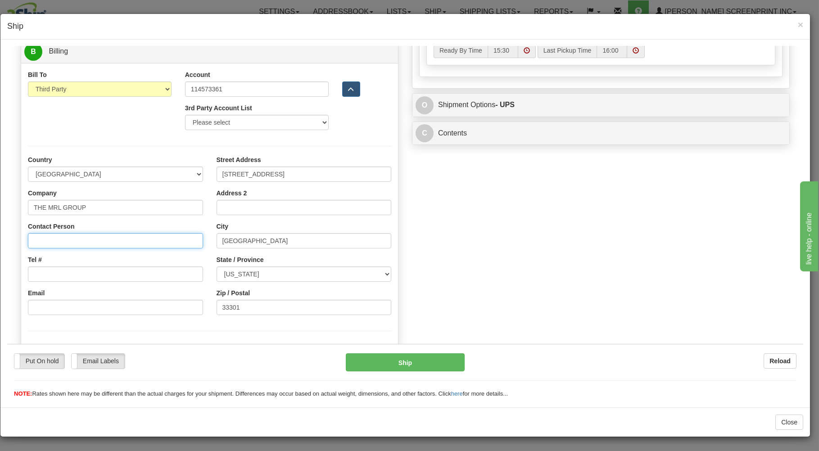
click at [58, 236] on input "Contact Person" at bounding box center [115, 240] width 175 height 15
type input "7.15"
type input "MANAGER"
click at [57, 279] on input "Tel #" at bounding box center [115, 273] width 175 height 15
type input "000-000"
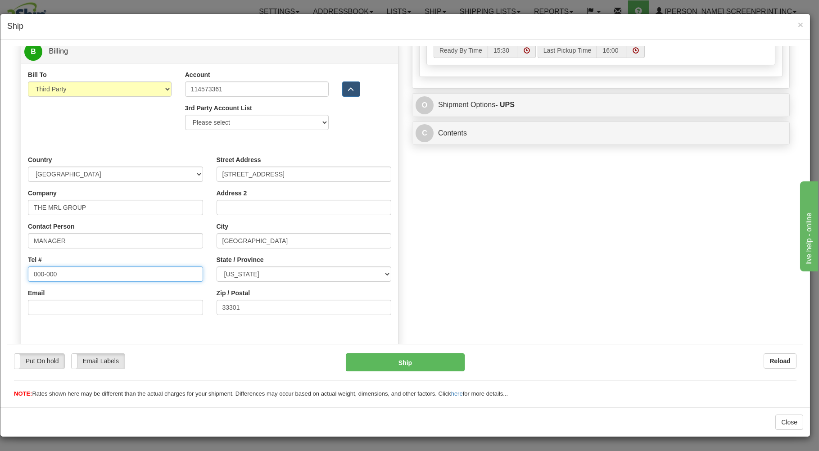
type input "7.20"
type input "000-000-0000"
click at [493, 210] on div "Order # 31522991 S Sender" at bounding box center [405, 11] width 783 height 682
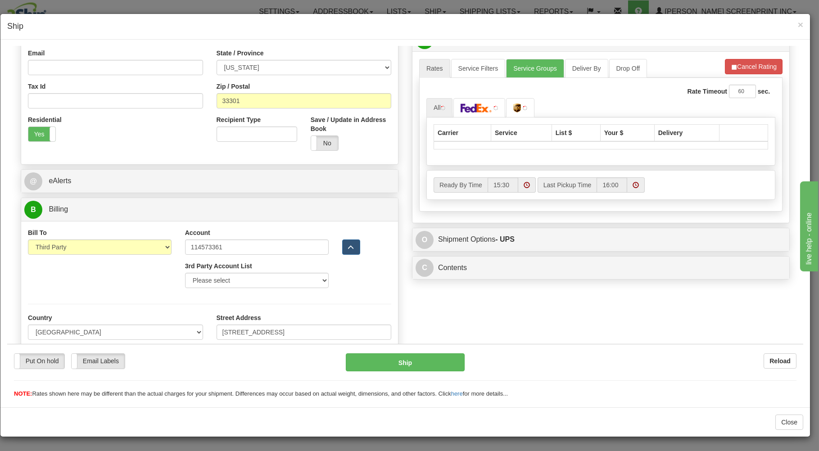
scroll to position [210, 0]
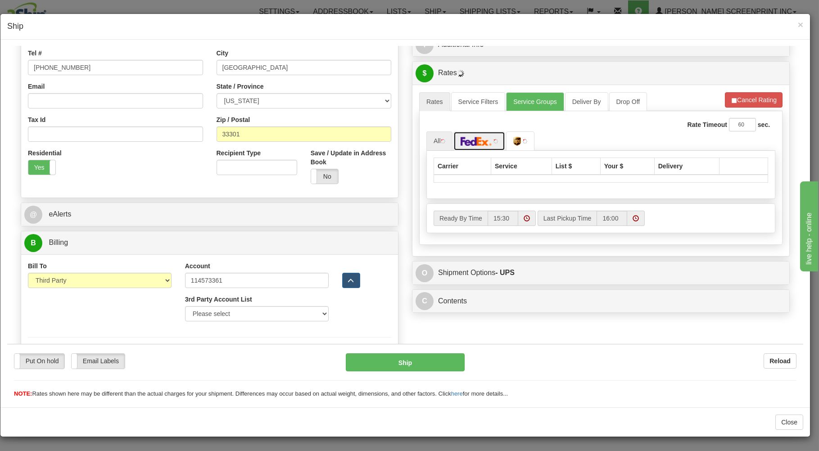
click at [476, 141] on img at bounding box center [477, 140] width 32 height 9
click at [529, 104] on link "Service Groups" at bounding box center [535, 101] width 58 height 19
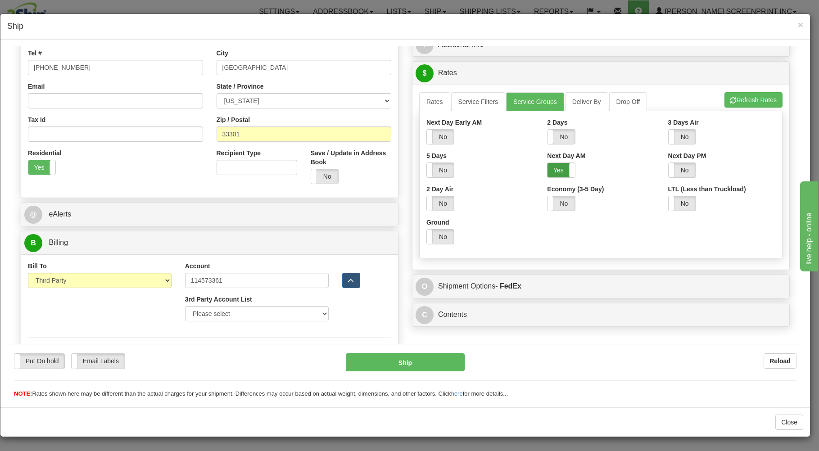
drag, startPoint x: 544, startPoint y: 169, endPoint x: 414, endPoint y: 147, distance: 131.5
click at [548, 169] on label "Yes" at bounding box center [561, 170] width 27 height 14
drag, startPoint x: 427, startPoint y: 104, endPoint x: 456, endPoint y: 116, distance: 31.1
click at [433, 107] on link "Rates" at bounding box center [434, 101] width 31 height 19
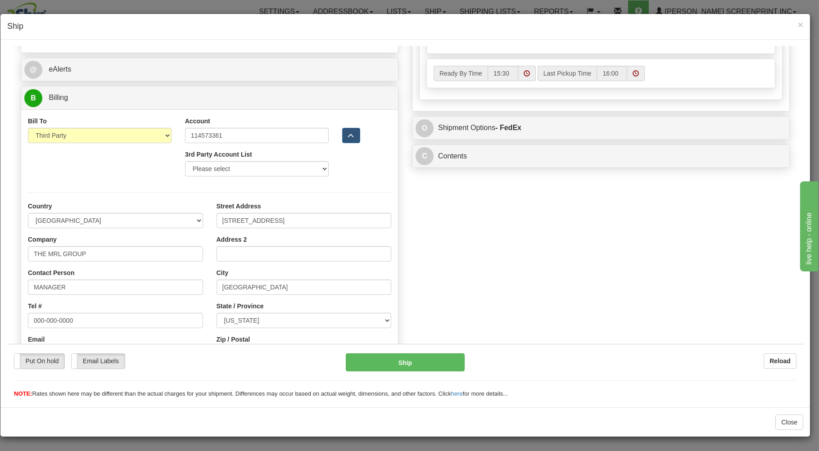
type input "7.20"
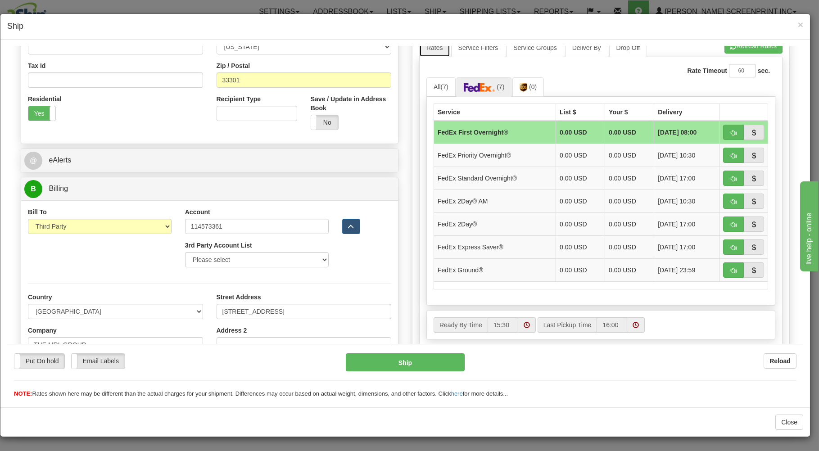
scroll to position [258, 0]
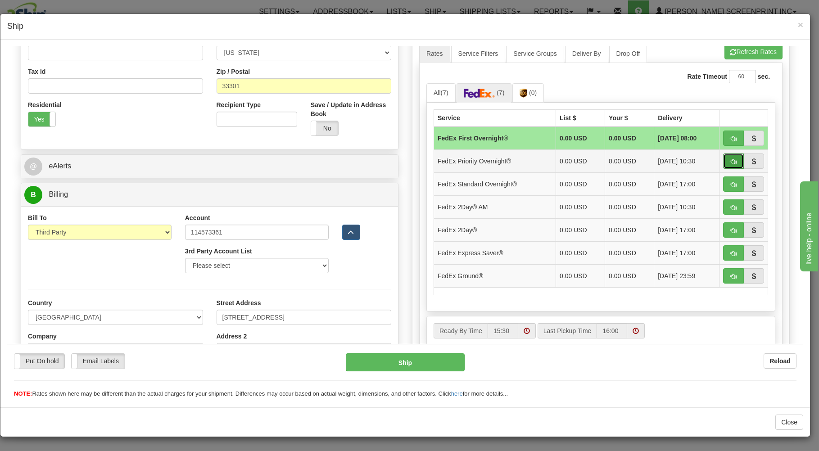
click at [727, 158] on button "button" at bounding box center [733, 160] width 21 height 15
type input "01"
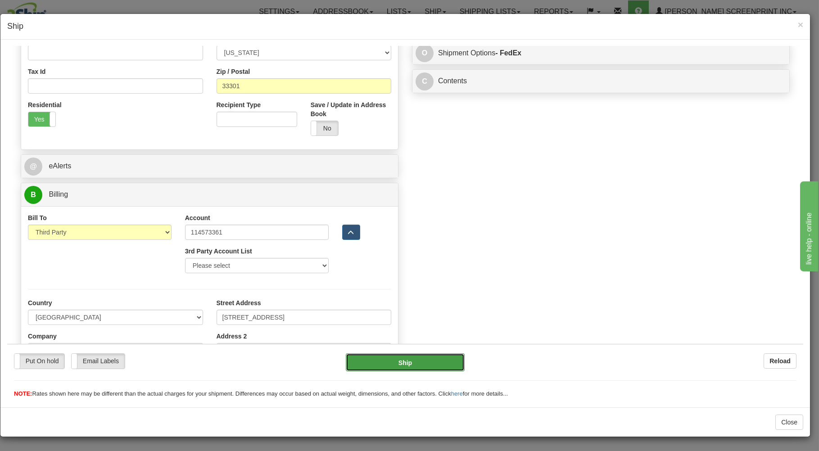
click at [409, 357] on button "Ship" at bounding box center [405, 362] width 119 height 18
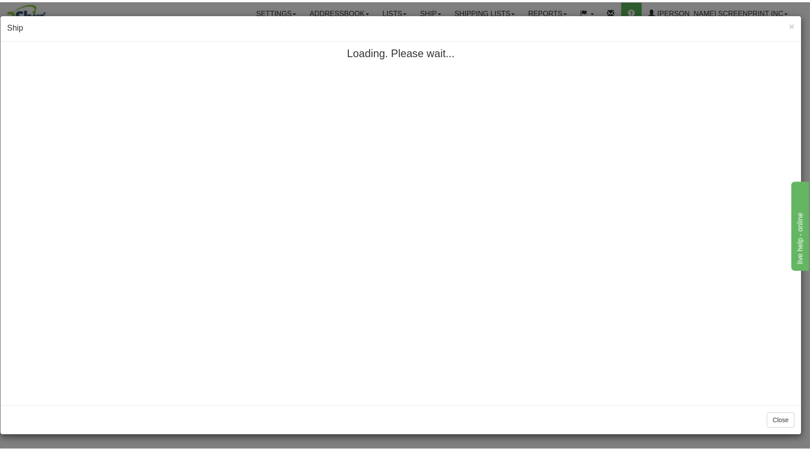
scroll to position [0, 0]
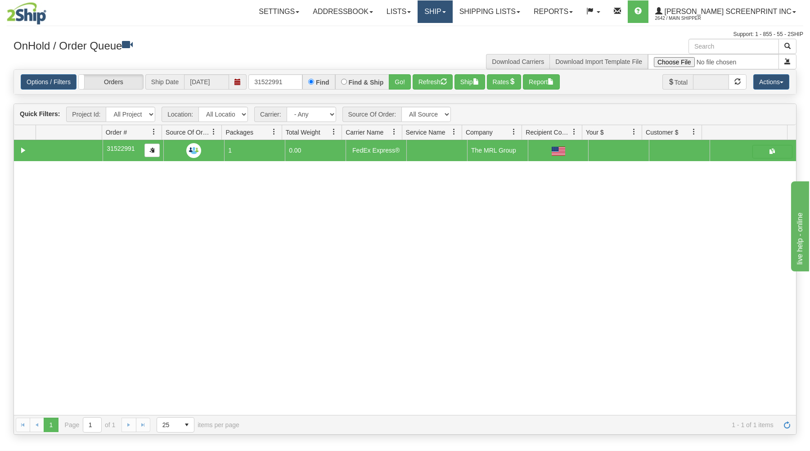
click at [452, 13] on link "Ship" at bounding box center [435, 11] width 35 height 23
click at [418, 40] on span "Ship Request" at bounding box center [399, 43] width 38 height 7
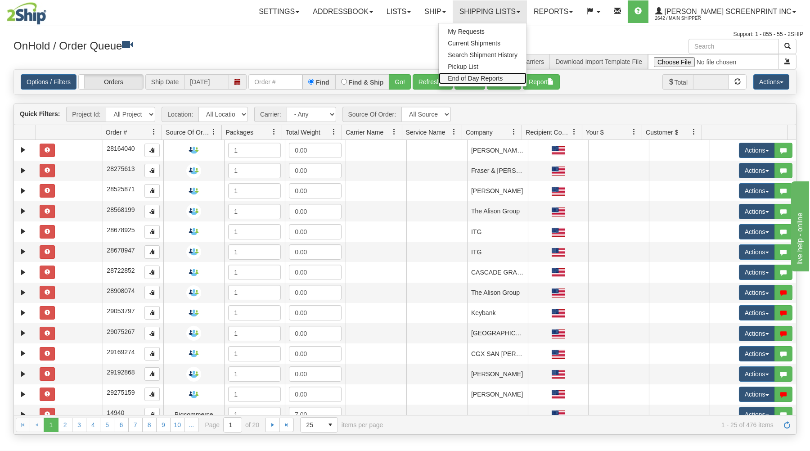
drag, startPoint x: 0, startPoint y: 0, endPoint x: 470, endPoint y: 106, distance: 481.9
click at [503, 76] on span "End of Day Reports" at bounding box center [475, 78] width 55 height 7
